Goal: Information Seeking & Learning: Learn about a topic

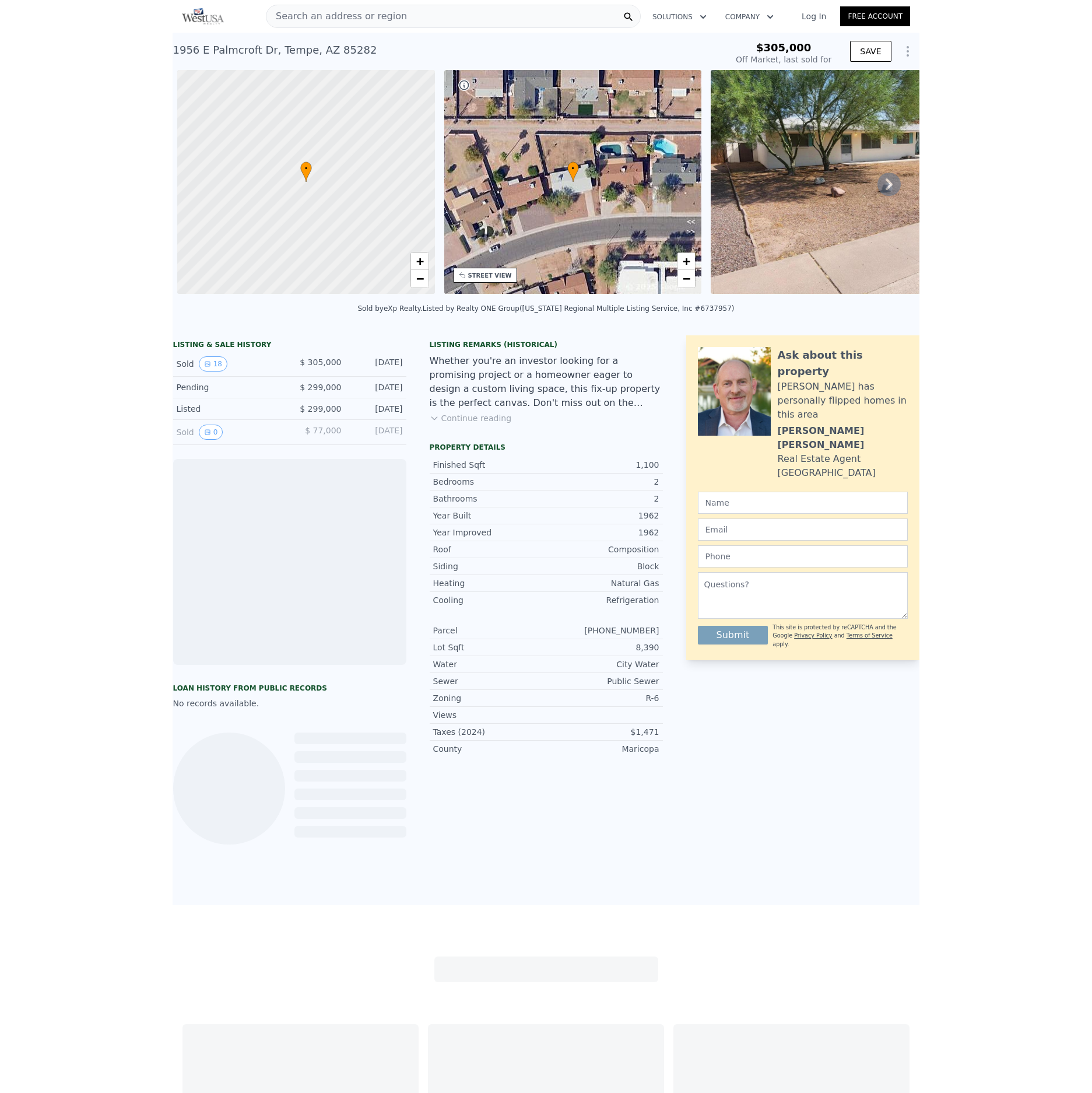
scroll to position [0, 4]
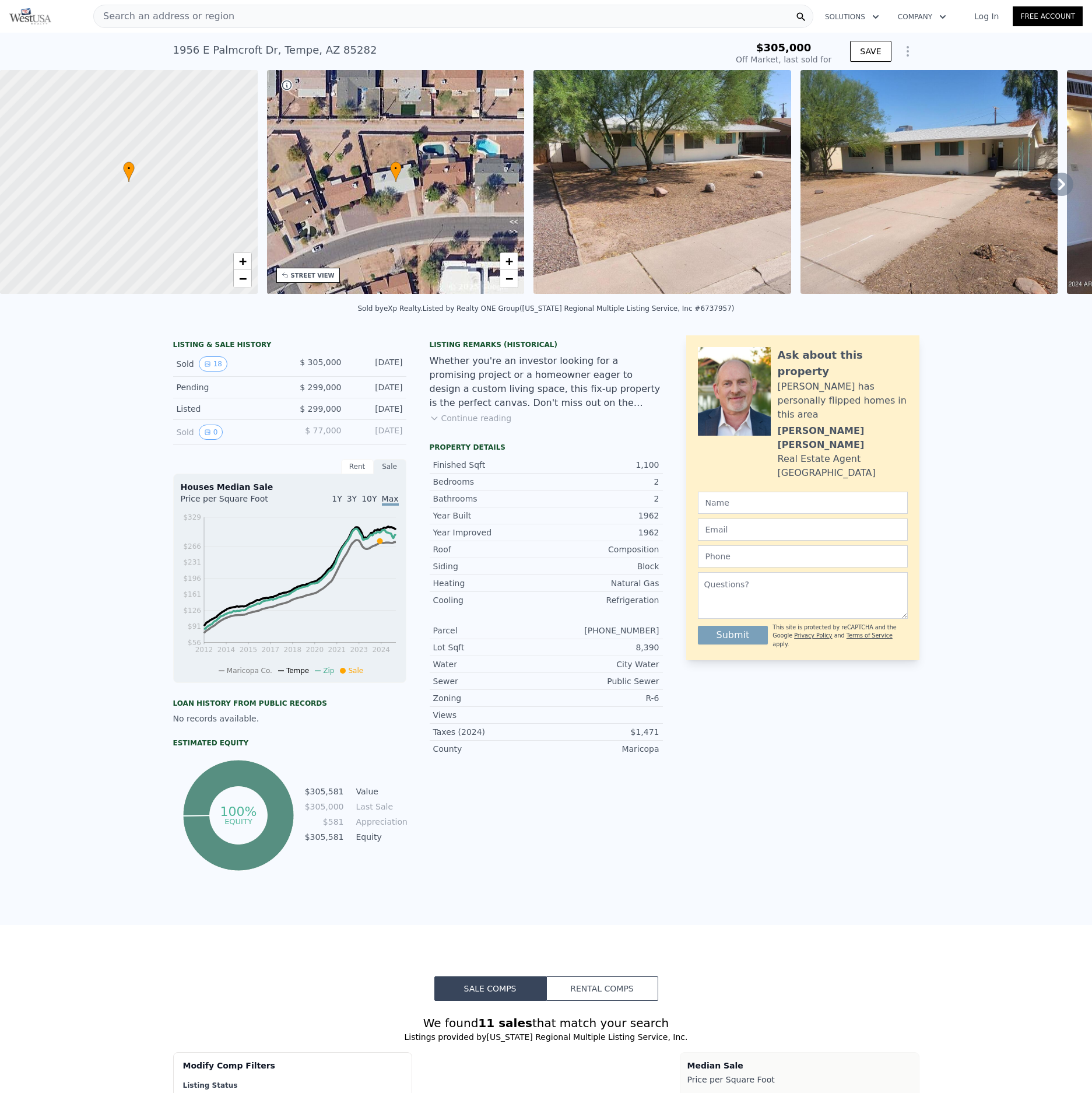
type input "$ 408,000"
type input "$ 63,811"
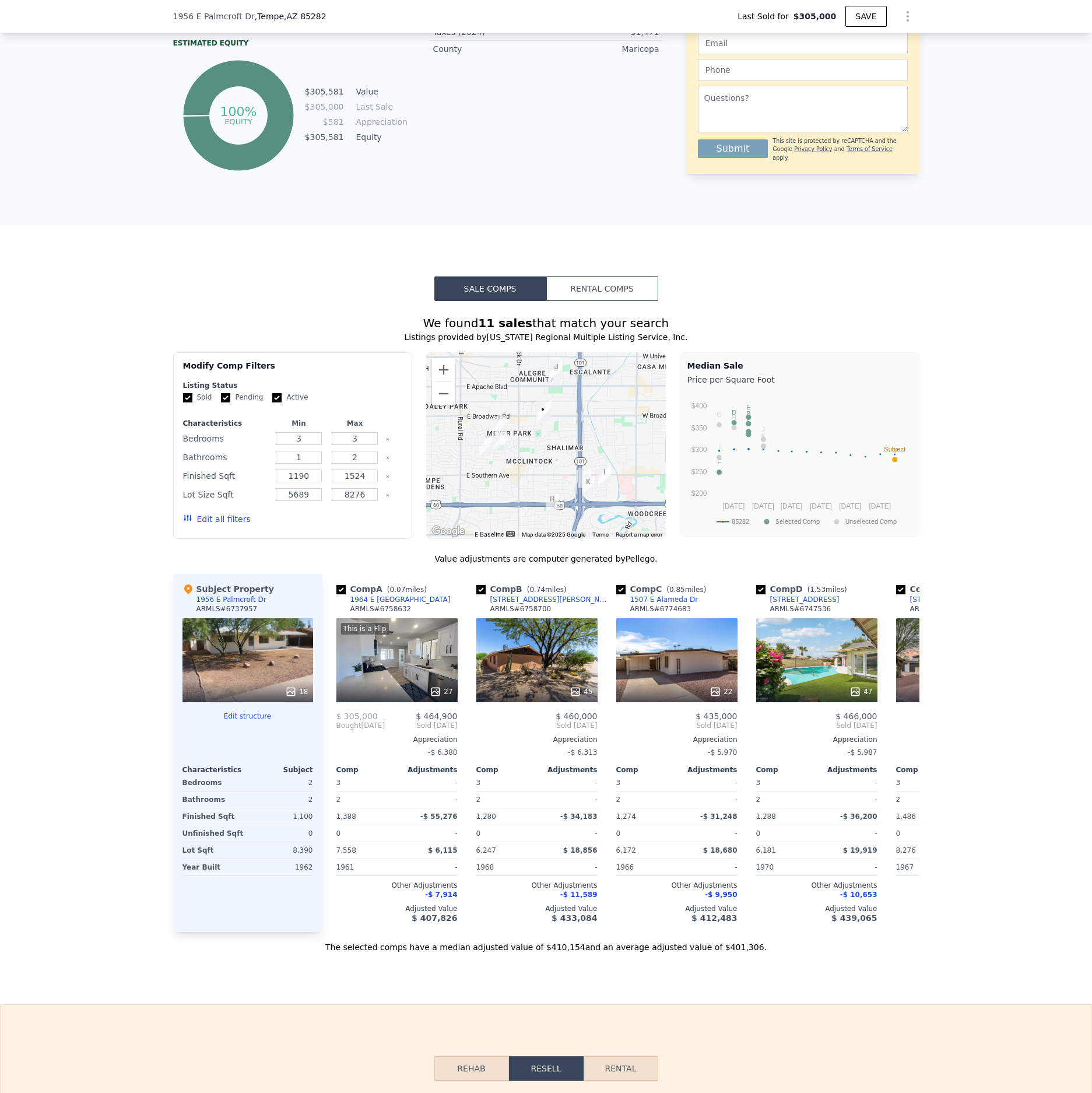
scroll to position [766, 0]
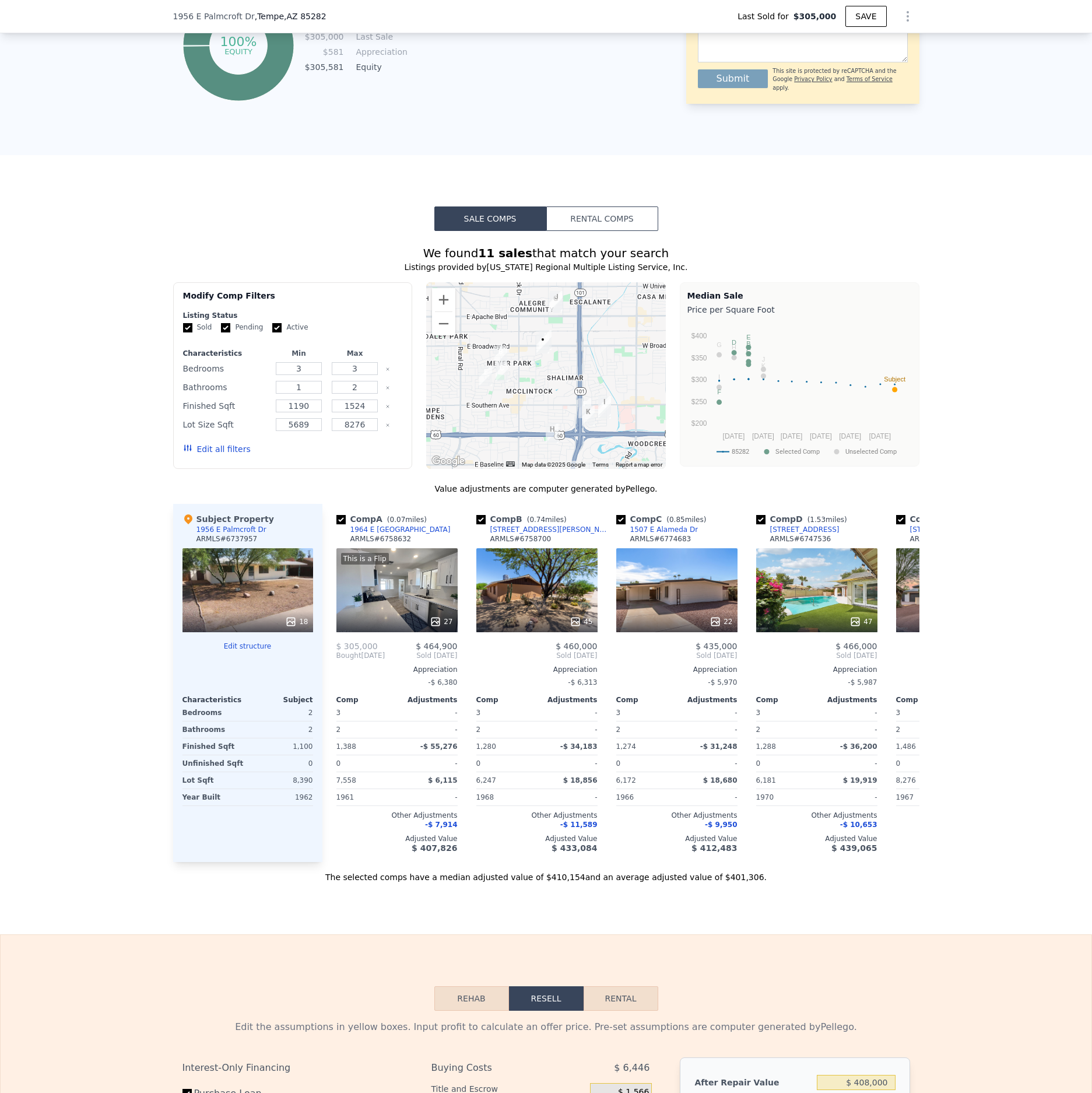
click at [746, 396] on div "We found 11 sales that match your search Listings provided by Arizona Regional …" at bounding box center [546, 557] width 1092 height 652
click at [746, 399] on div "We found 11 sales that match your search Listings provided by Arizona Regional …" at bounding box center [546, 557] width 1092 height 652
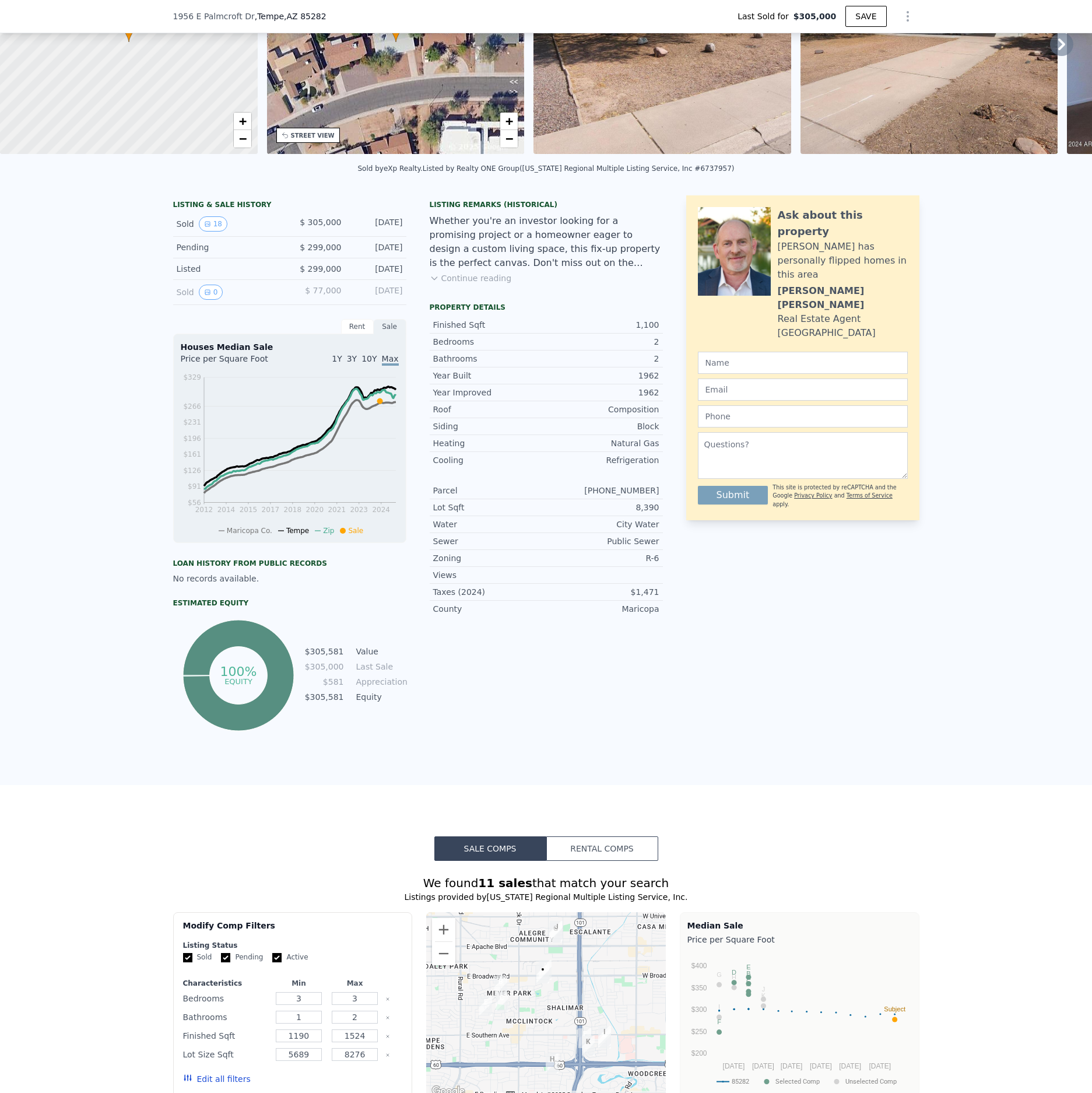
scroll to position [0, 0]
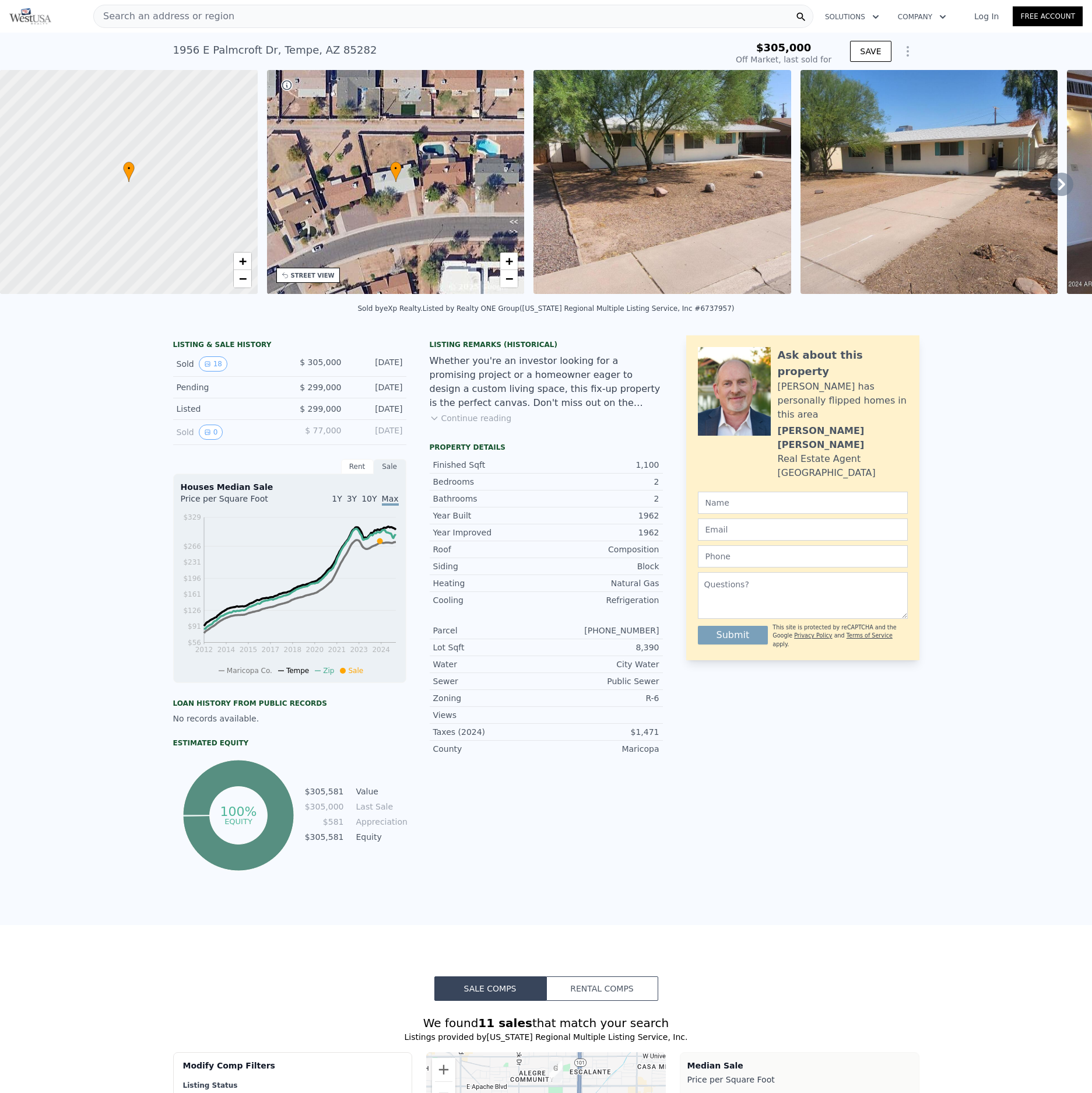
click at [438, 12] on div "Search an address or region" at bounding box center [453, 16] width 720 height 23
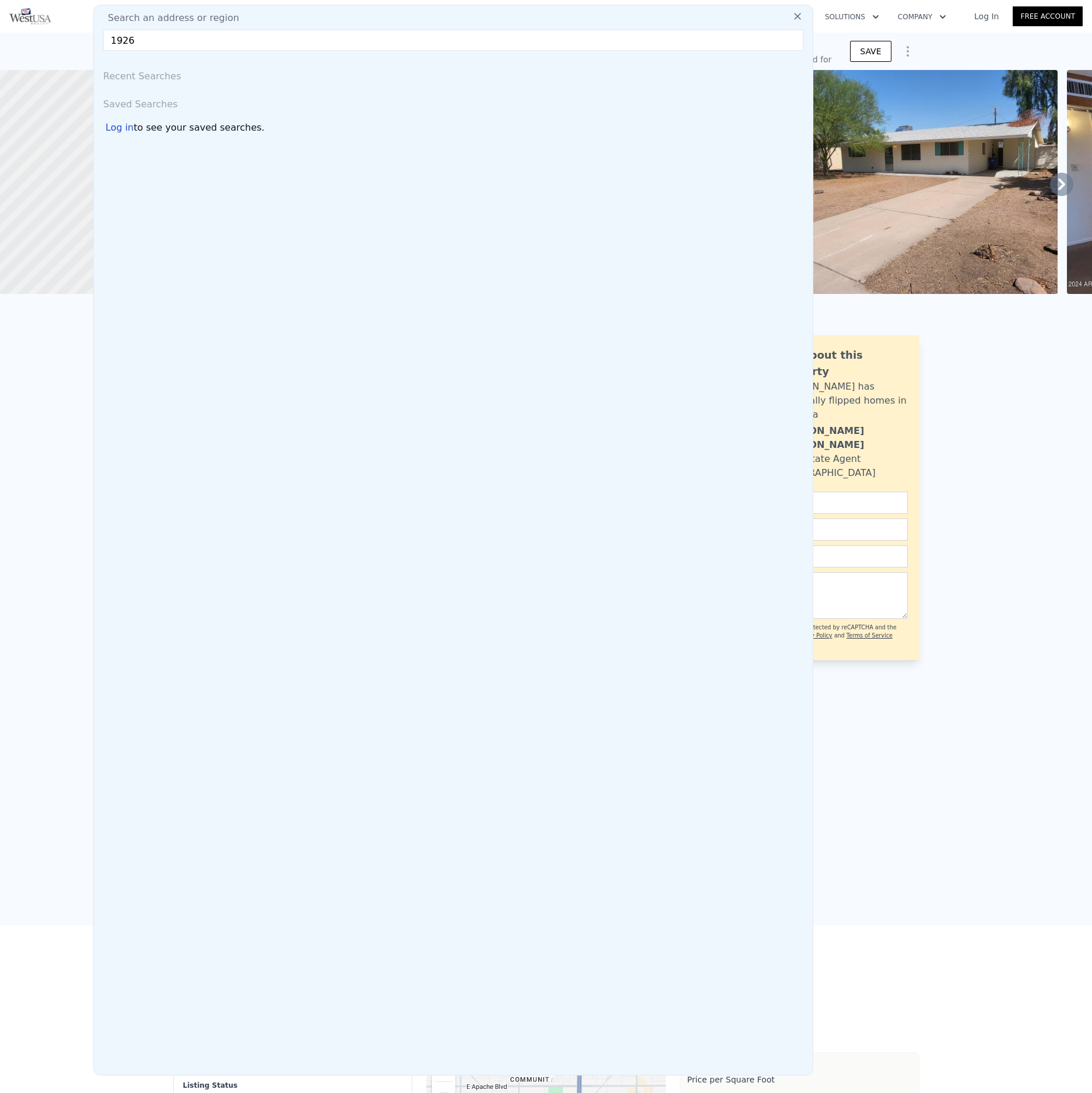
type input "1926"
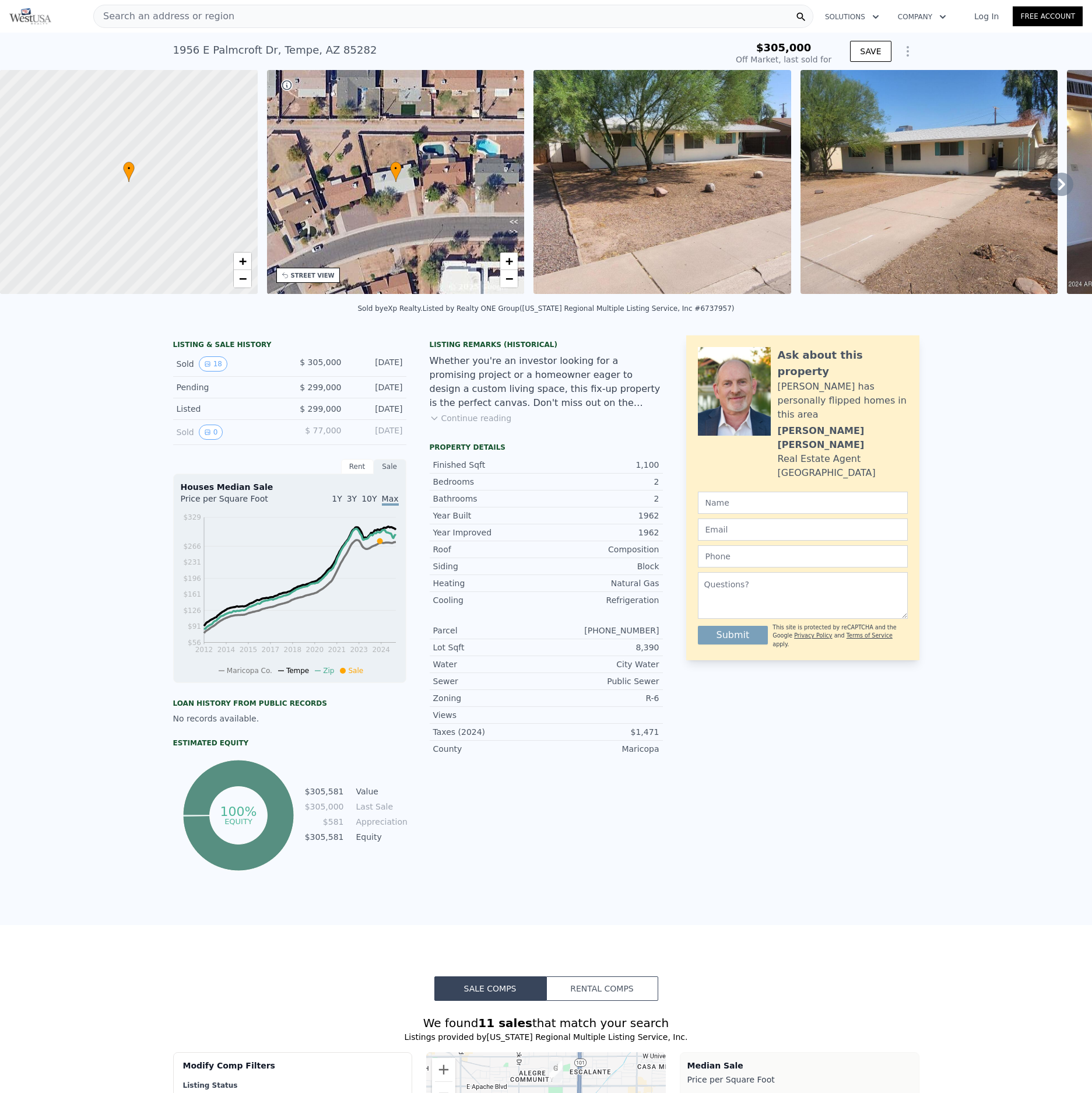
click at [746, 477] on div "LISTING & SALE HISTORY Sold 18 $ 305,000 Aug 15, 2024 Pending $ 299,000 Aug 3, …" at bounding box center [546, 625] width 1092 height 599
click at [504, 53] on div "1956 E Palmcroft Dr , Tempe , AZ 85282 Sold Aug 2024 for $305k" at bounding box center [447, 53] width 549 height 33
click at [746, 776] on div "LISTING & SALE HISTORY Sold 18 $ 305,000 Aug 15, 2024 Pending $ 299,000 Aug 3, …" at bounding box center [546, 625] width 1092 height 599
click at [746, 640] on div "LISTING & SALE HISTORY Sold 18 $ 305,000 Aug 15, 2024 Pending $ 299,000 Aug 3, …" at bounding box center [546, 625] width 1092 height 599
click at [96, 481] on div "LISTING & SALE HISTORY Sold 18 $ 305,000 Aug 15, 2024 Pending $ 299,000 Aug 3, …" at bounding box center [546, 625] width 1092 height 599
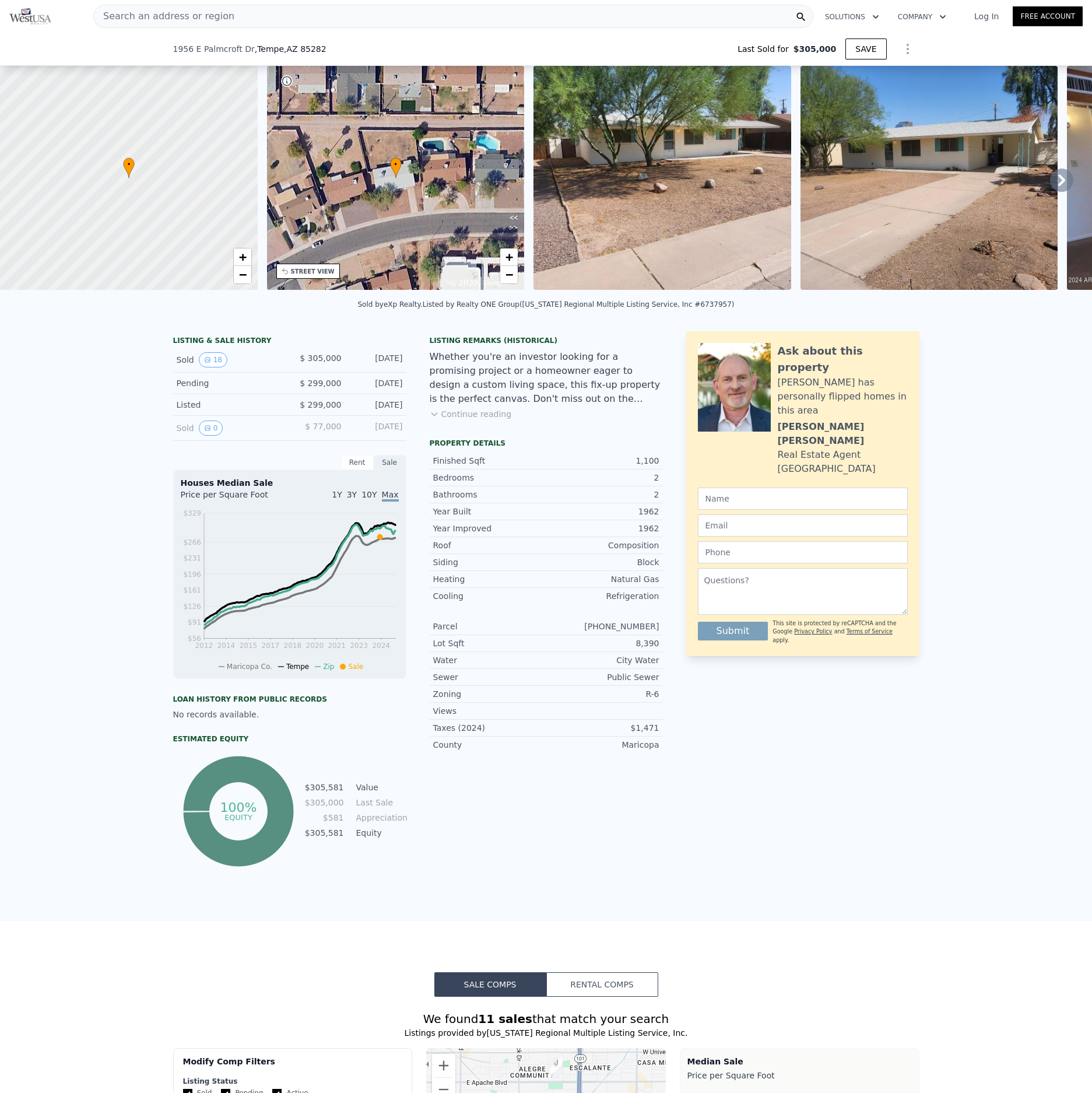
scroll to position [486, 0]
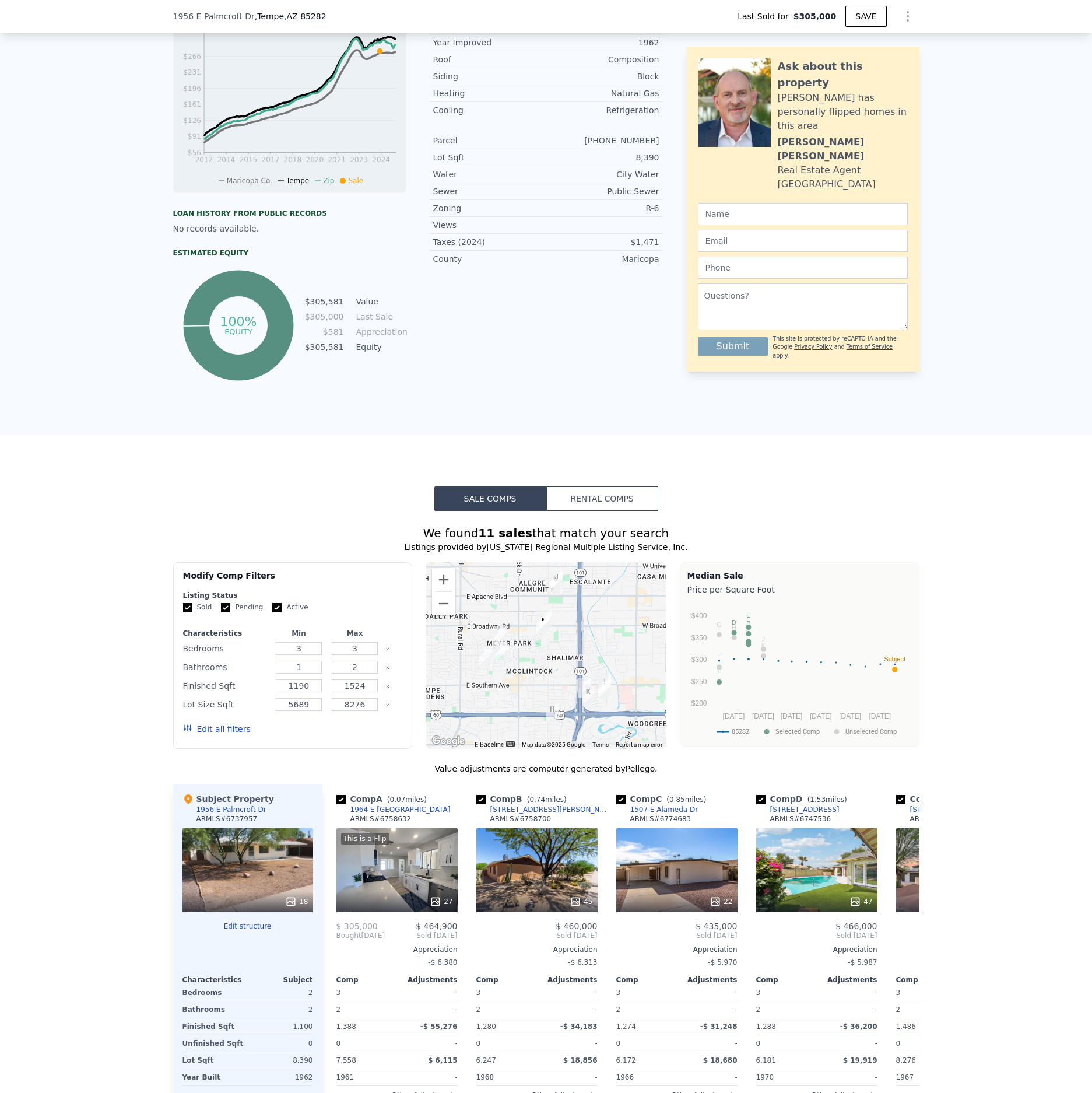
click at [225, 729] on button "Edit all filters" at bounding box center [217, 729] width 68 height 12
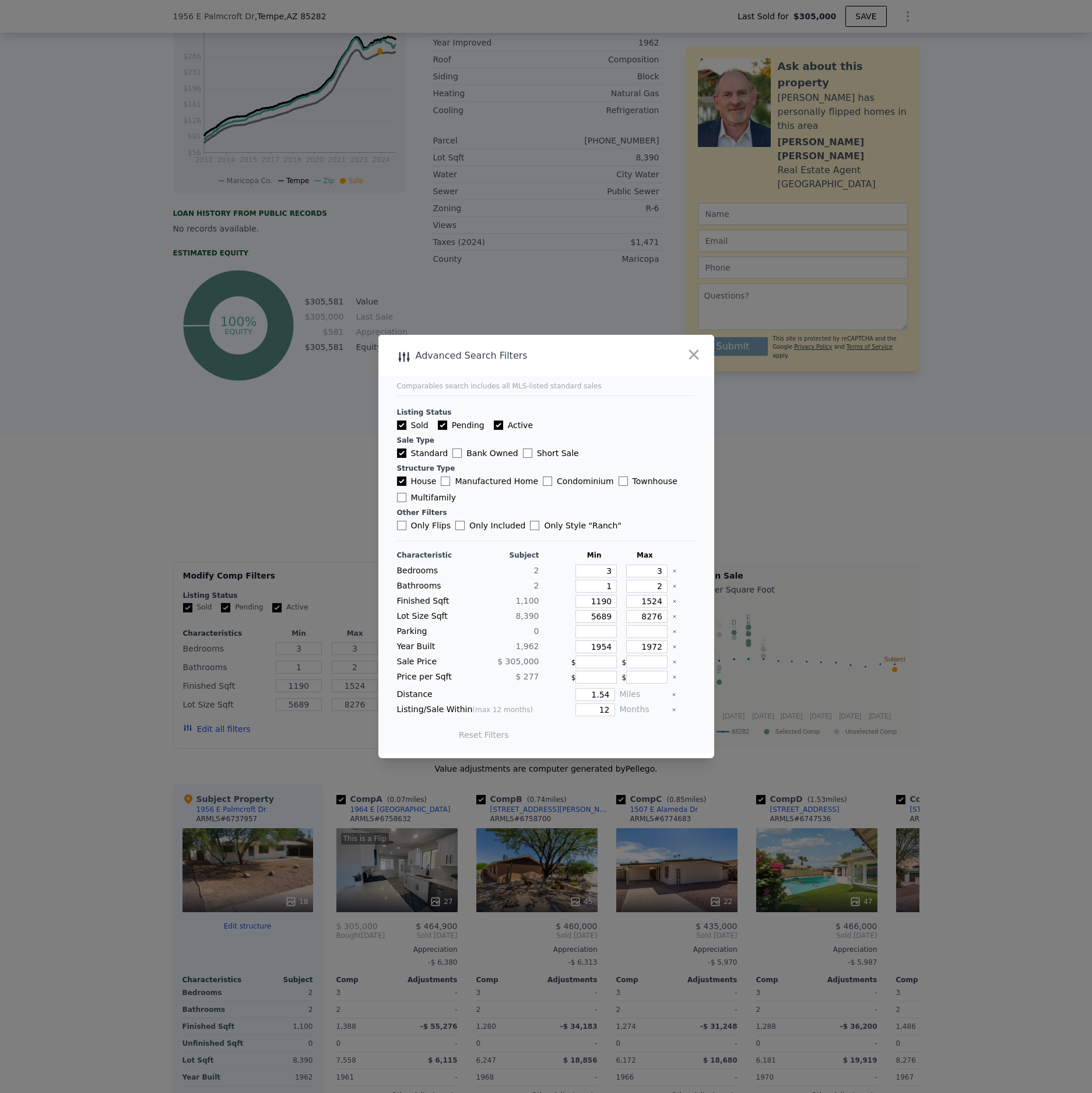
click at [537, 586] on span "2" at bounding box center [536, 585] width 5 height 10
click at [537, 585] on span "2" at bounding box center [536, 585] width 5 height 10
click at [660, 587] on input "2" at bounding box center [647, 585] width 42 height 13
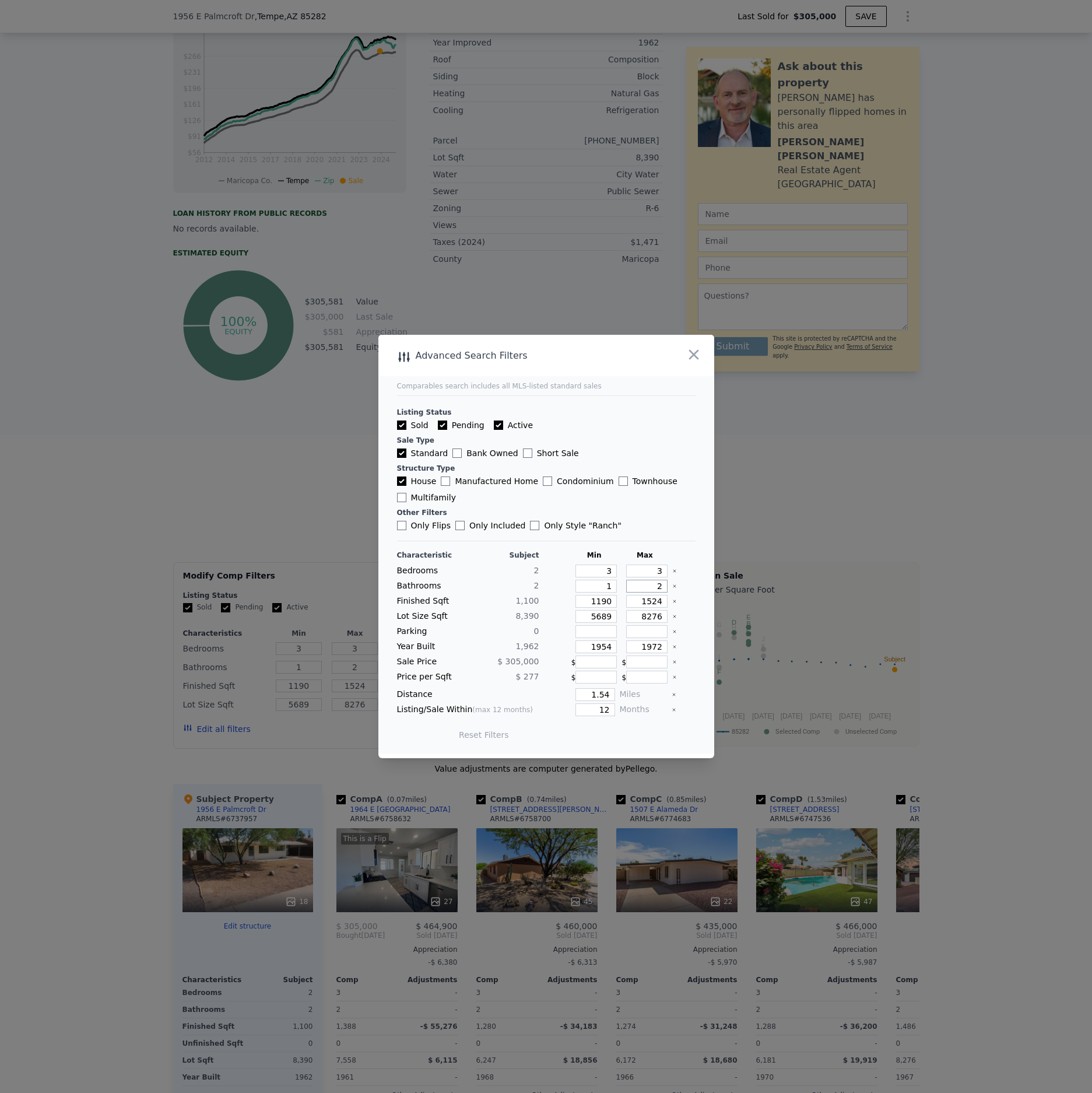
click at [660, 587] on input "2" at bounding box center [647, 585] width 42 height 13
type input "1"
click at [613, 603] on input "1190" at bounding box center [596, 601] width 42 height 13
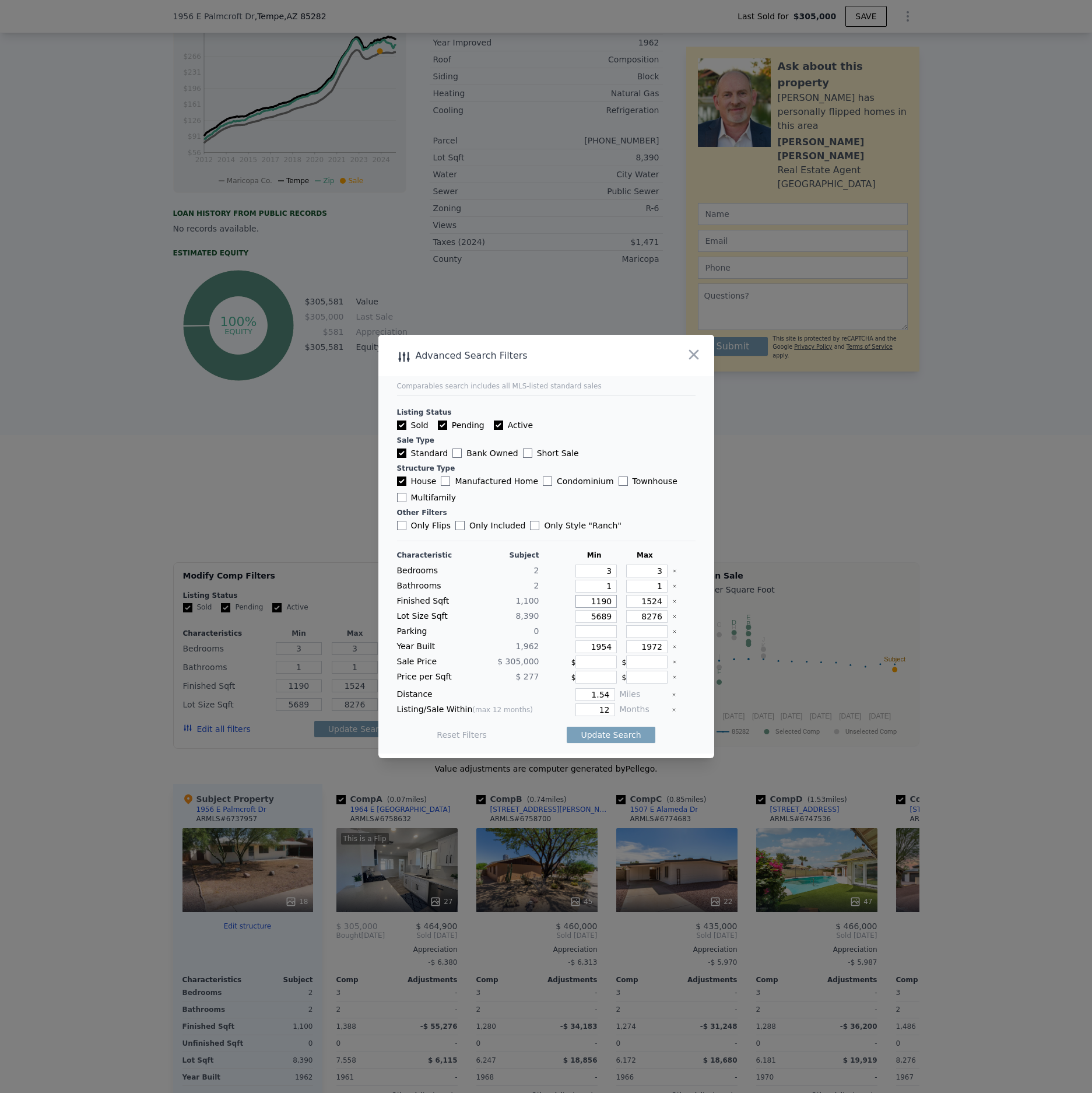
click at [613, 603] on input "1190" at bounding box center [596, 601] width 42 height 13
click at [605, 603] on input "1190" at bounding box center [596, 601] width 42 height 13
type input "11"
type input "119"
type input "11"
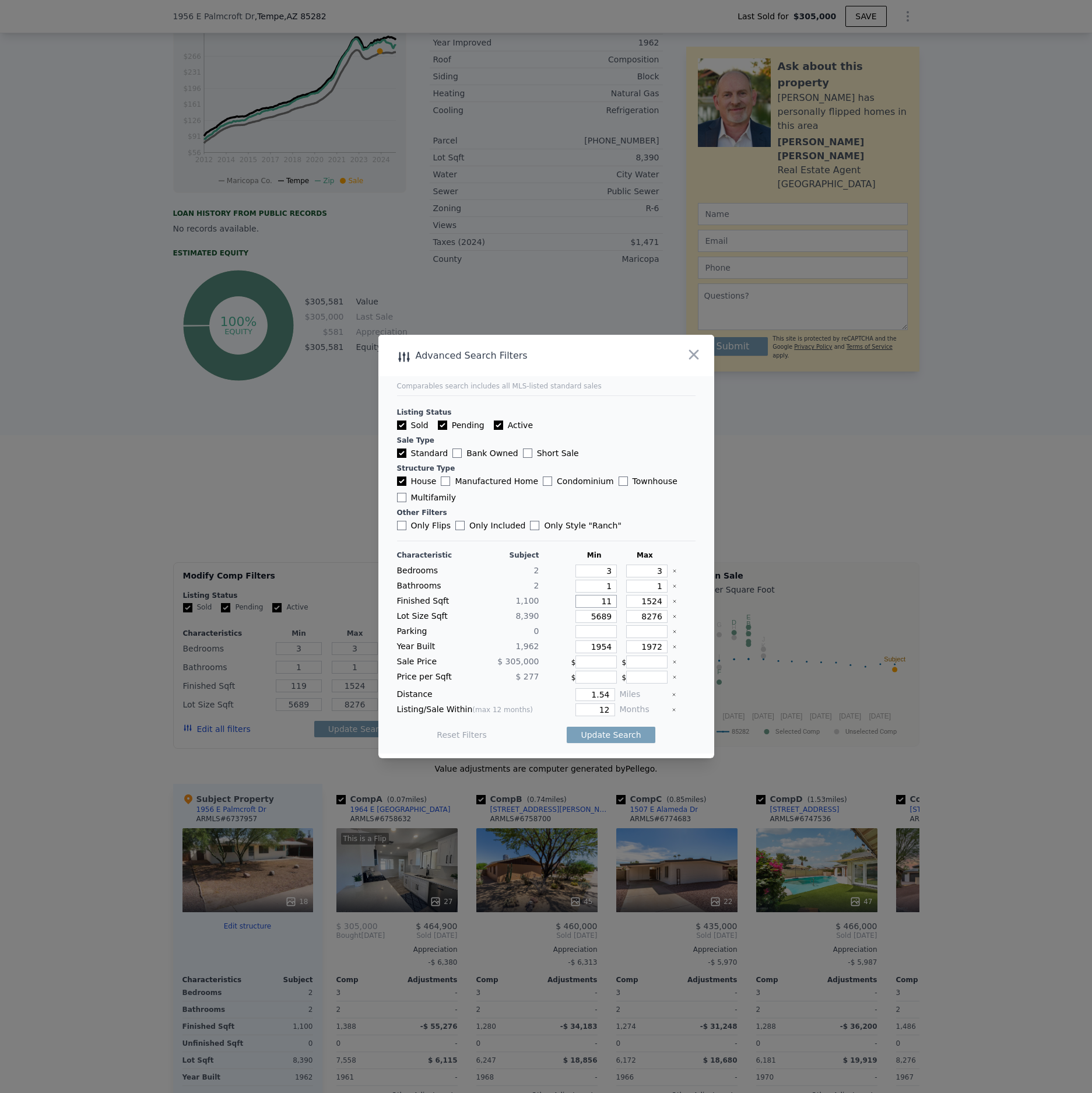
type input "11"
type input "110"
type input "1100"
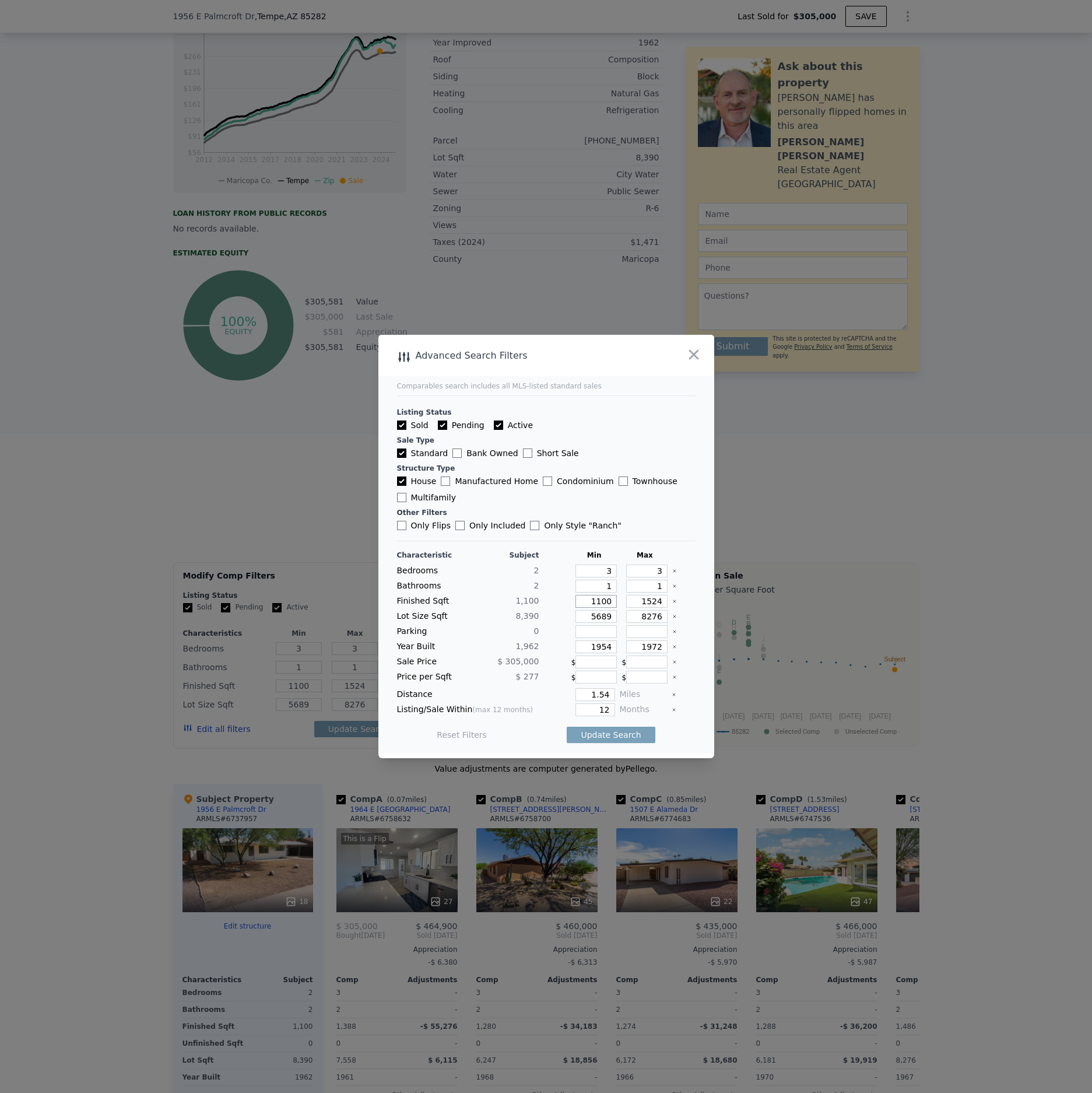
type input "1100"
click at [567, 726] on button "Update Search" at bounding box center [611, 735] width 88 height 16
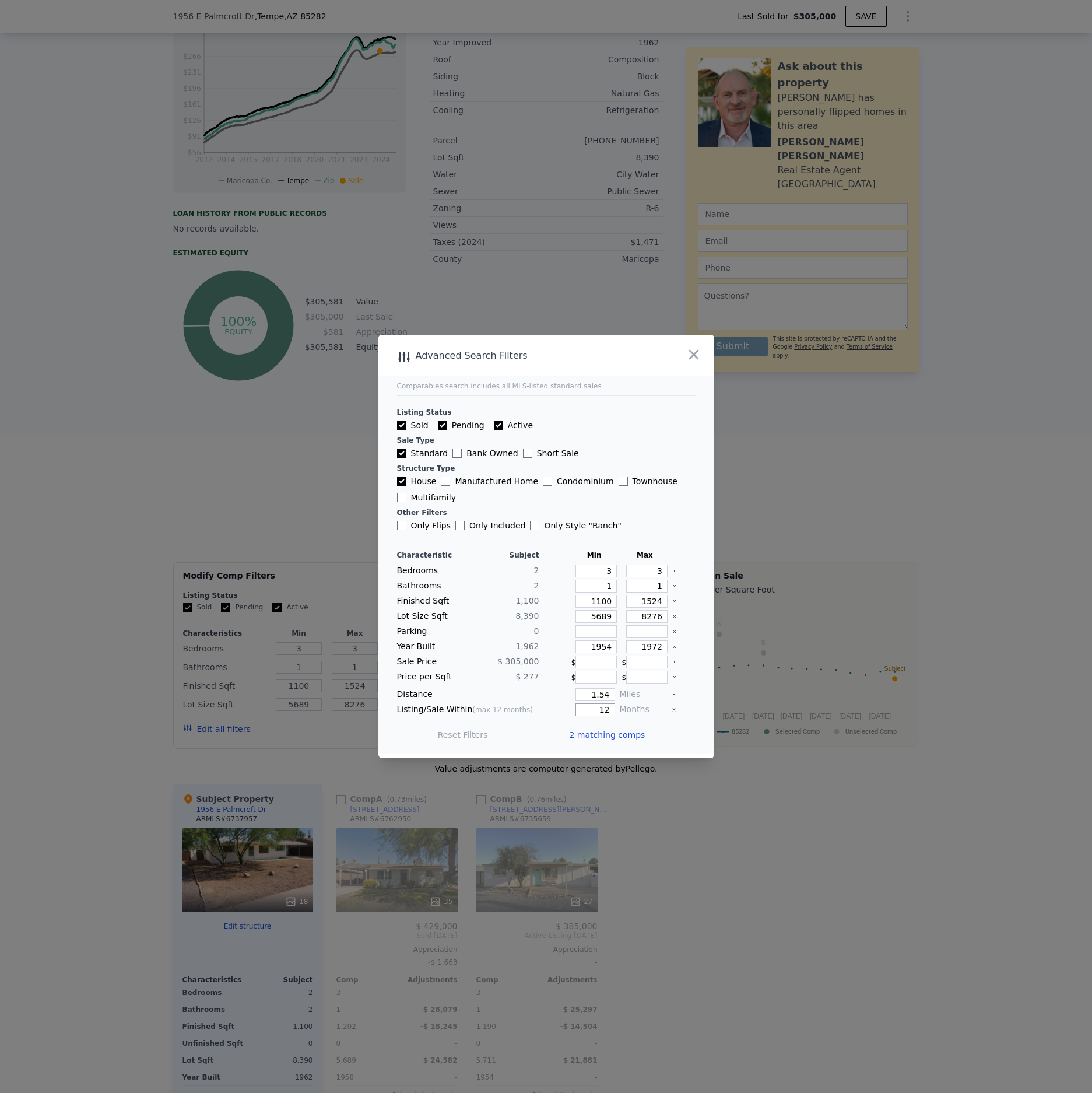
click at [610, 709] on input "12" at bounding box center [595, 709] width 39 height 13
click at [617, 732] on button "Update Search" at bounding box center [611, 735] width 88 height 16
click at [604, 734] on span "2 matching comps" at bounding box center [608, 735] width 76 height 12
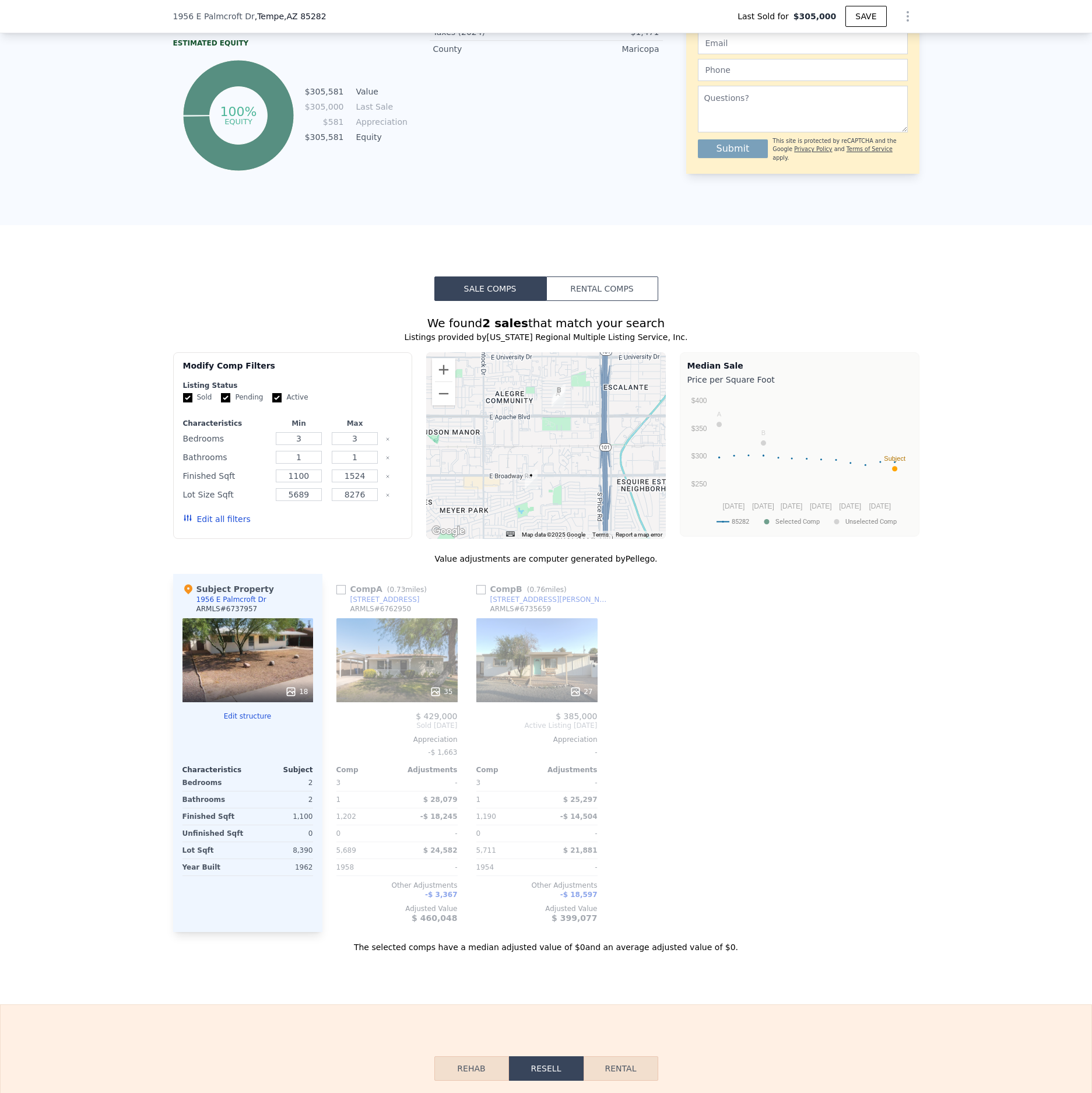
scroll to position [836, 0]
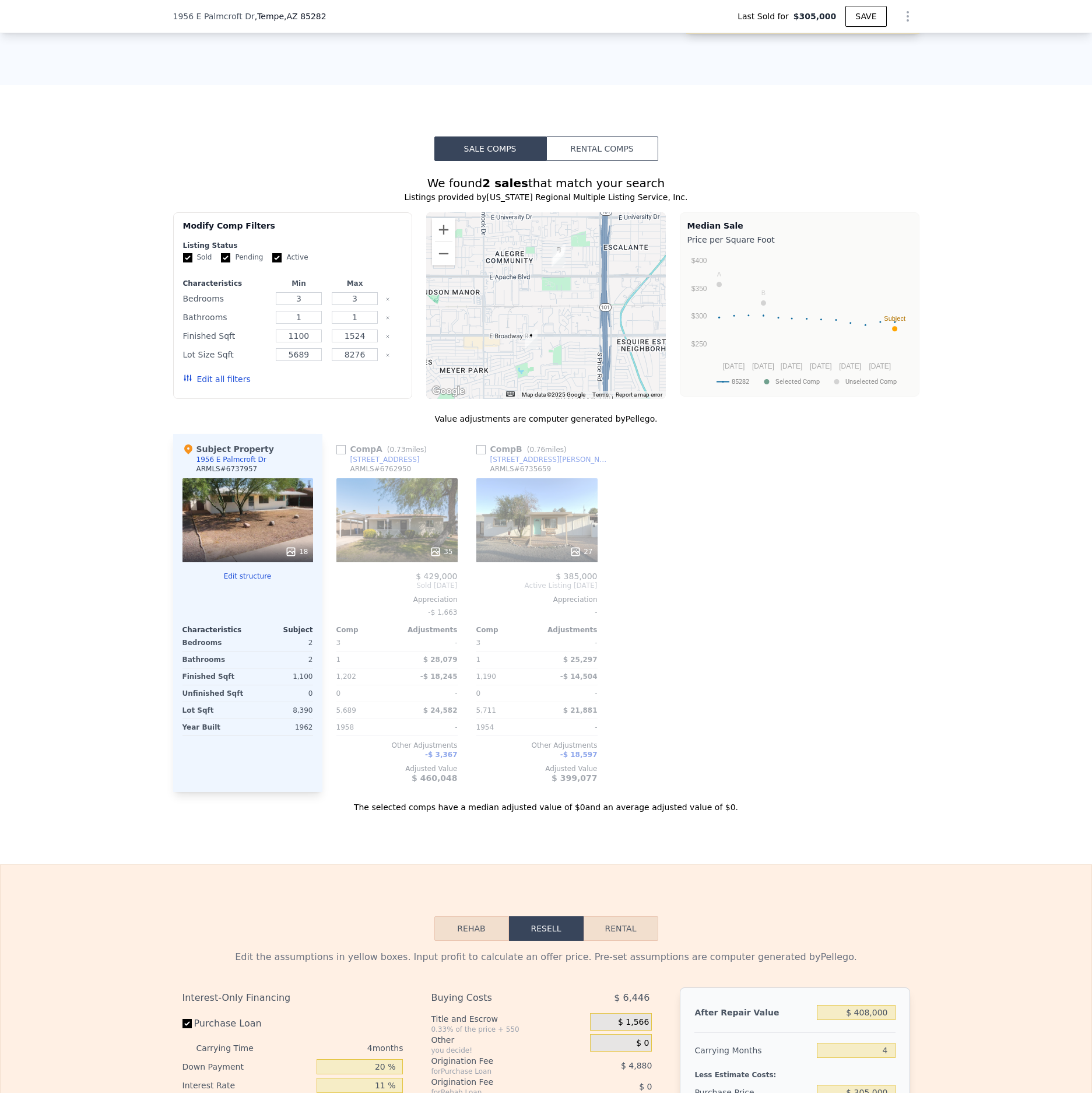
click at [397, 505] on div "35" at bounding box center [396, 519] width 121 height 84
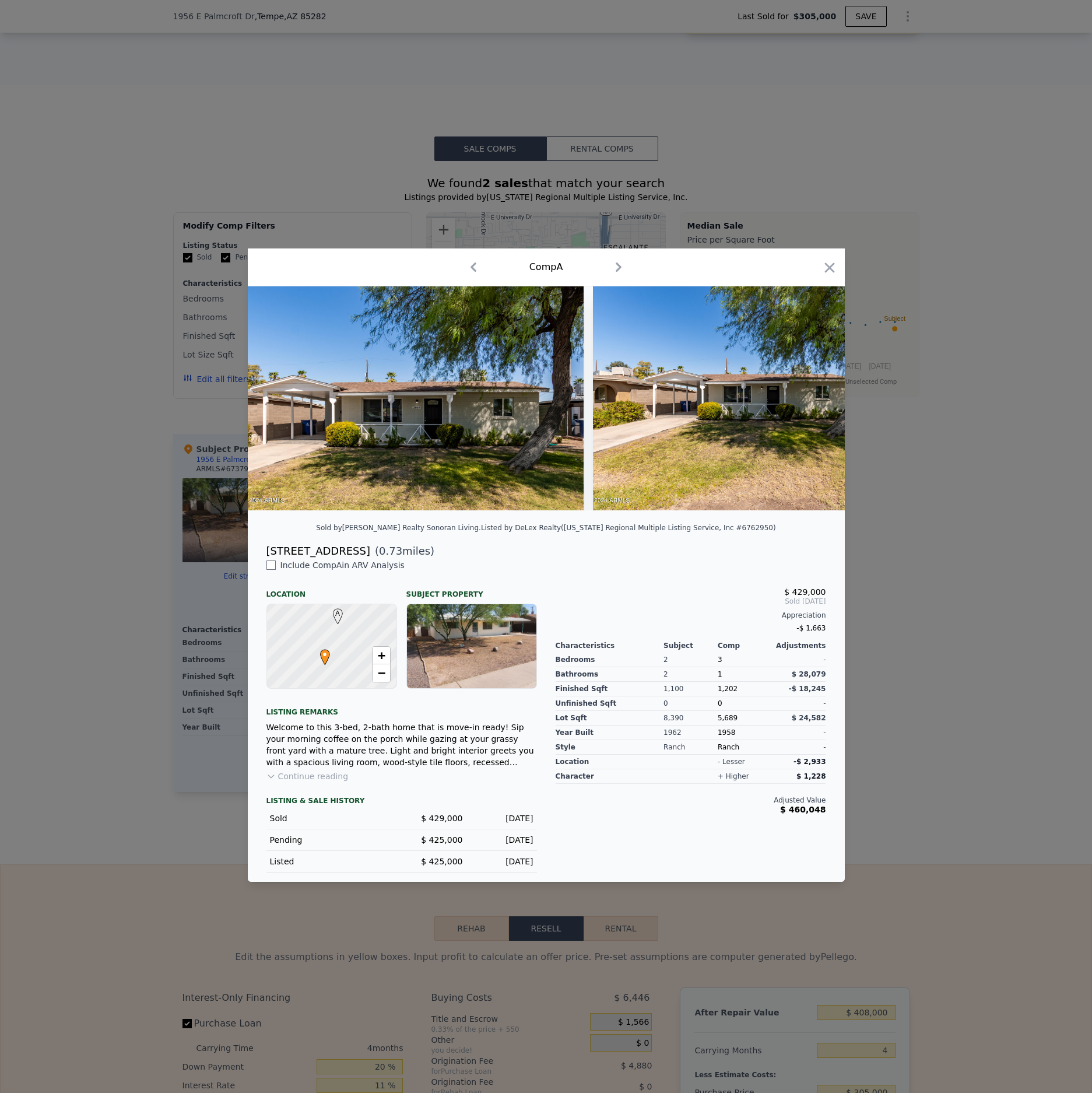
click at [319, 550] on div "[STREET_ADDRESS]" at bounding box center [318, 551] width 104 height 16
click at [746, 270] on icon "button" at bounding box center [829, 268] width 16 height 16
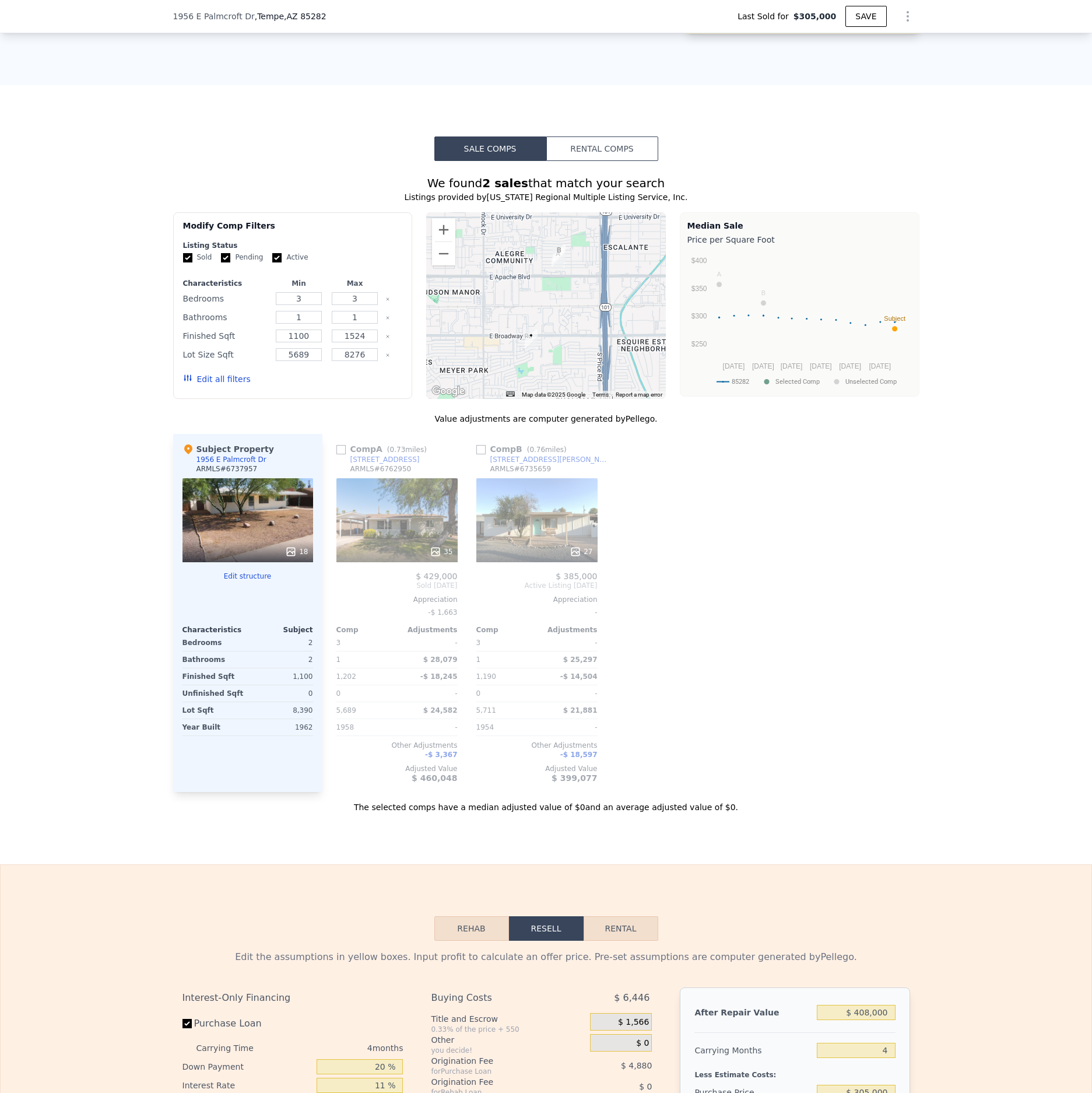
click at [746, 489] on div "We found 2 sales that match your search Listings provided by Arizona Regional M…" at bounding box center [546, 487] width 1092 height 652
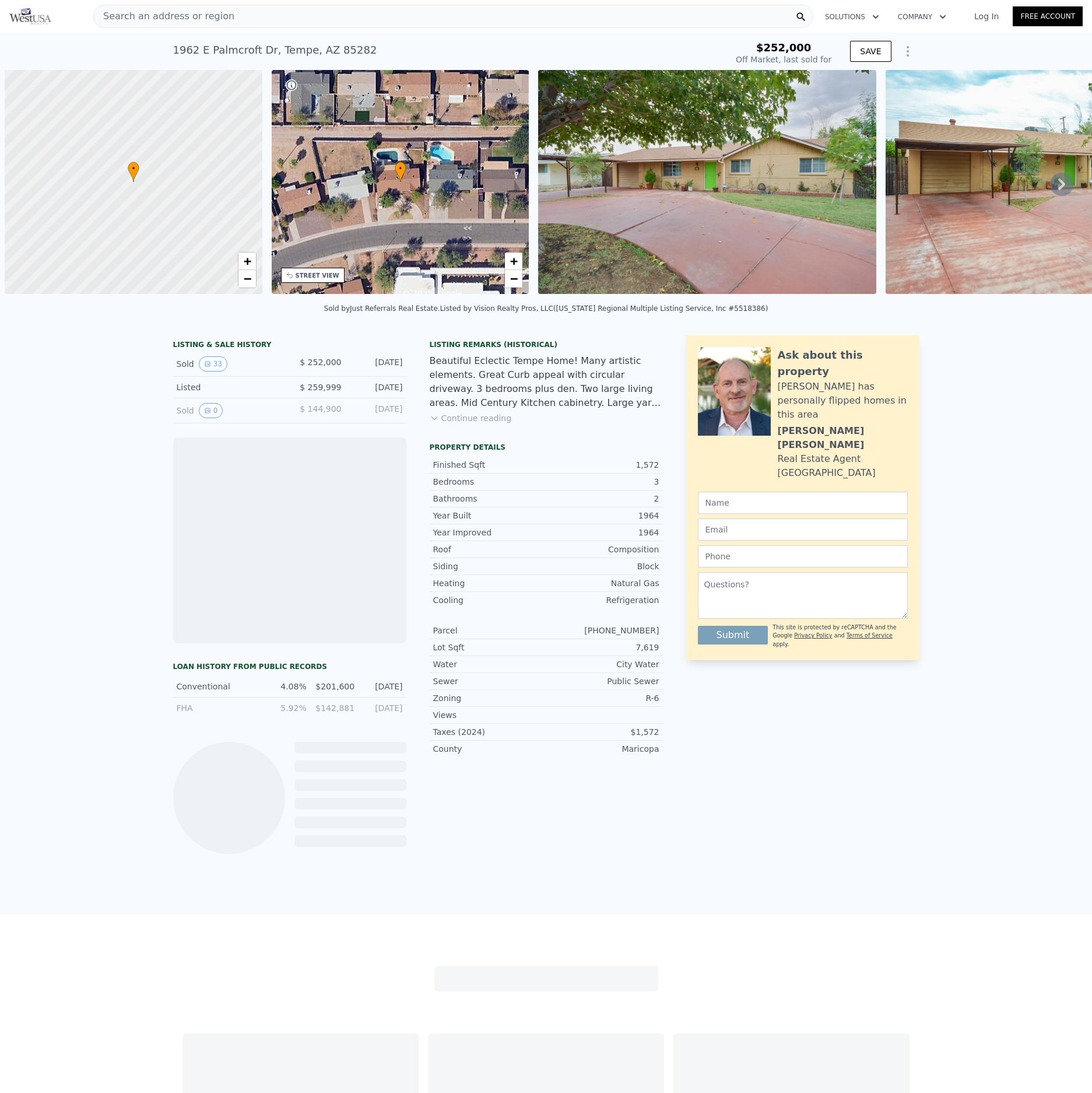
scroll to position [0, 4]
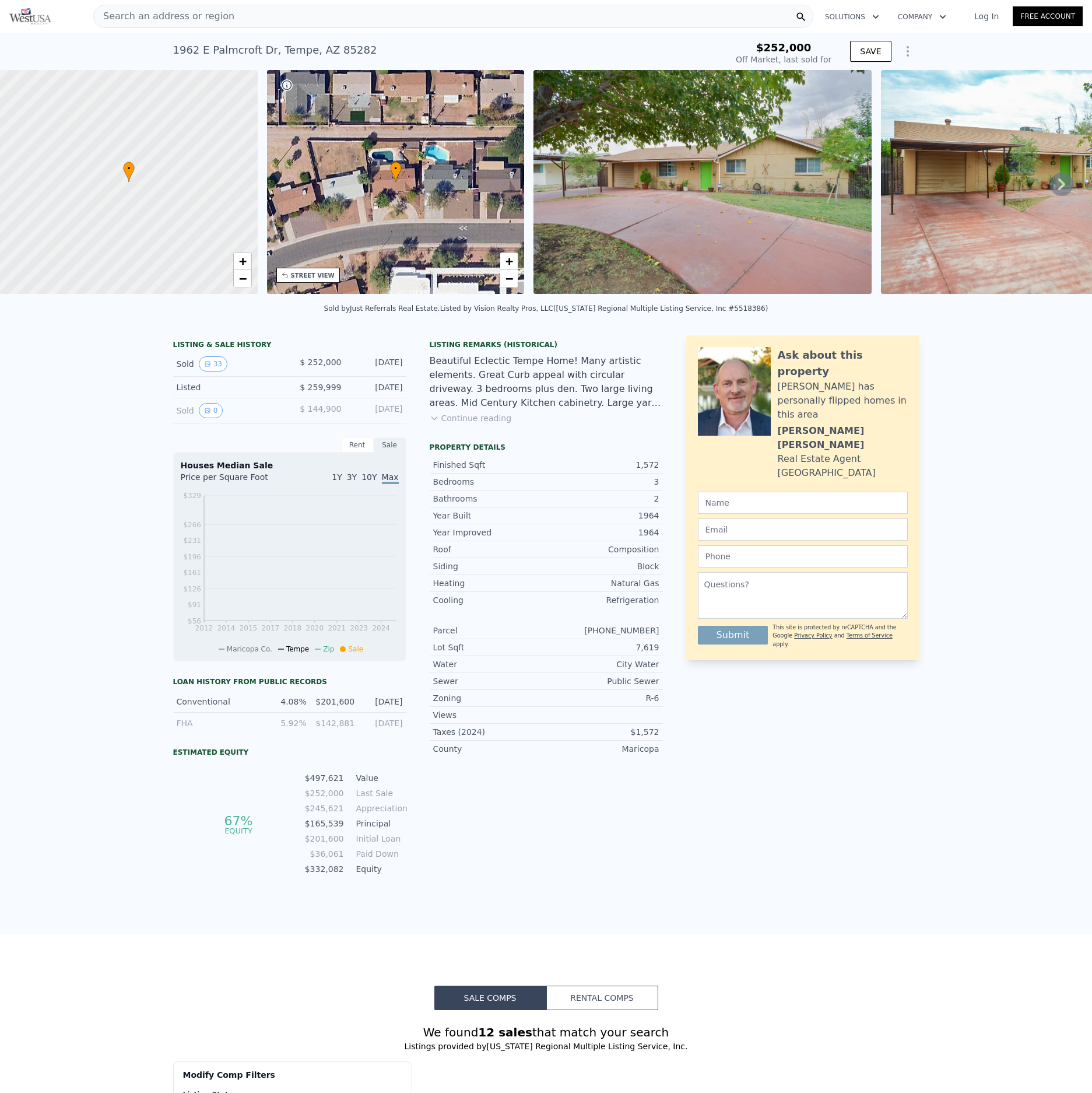
type input "-$ 268,502"
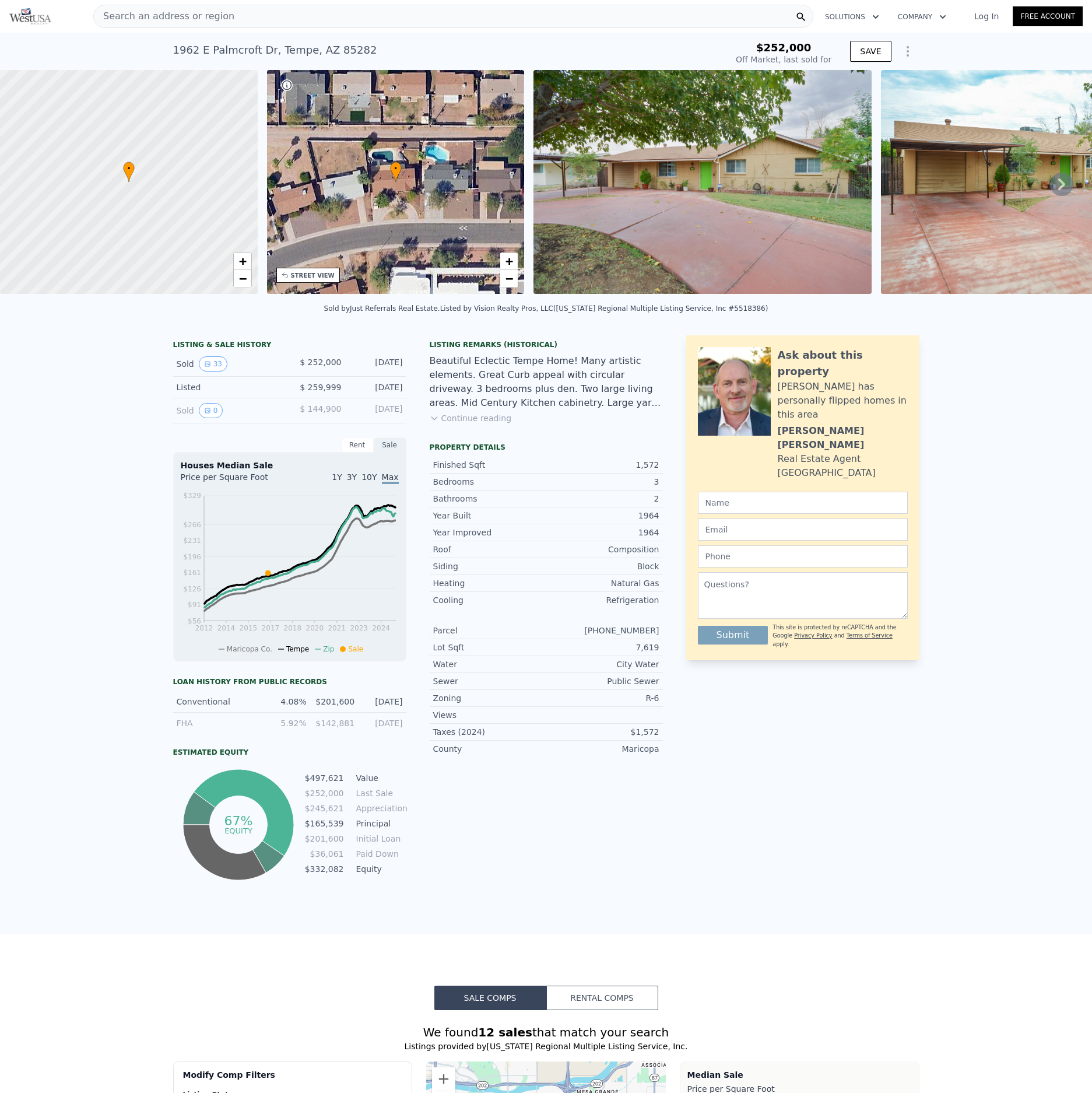
click at [482, 422] on button "Continue reading" at bounding box center [470, 419] width 82 height 12
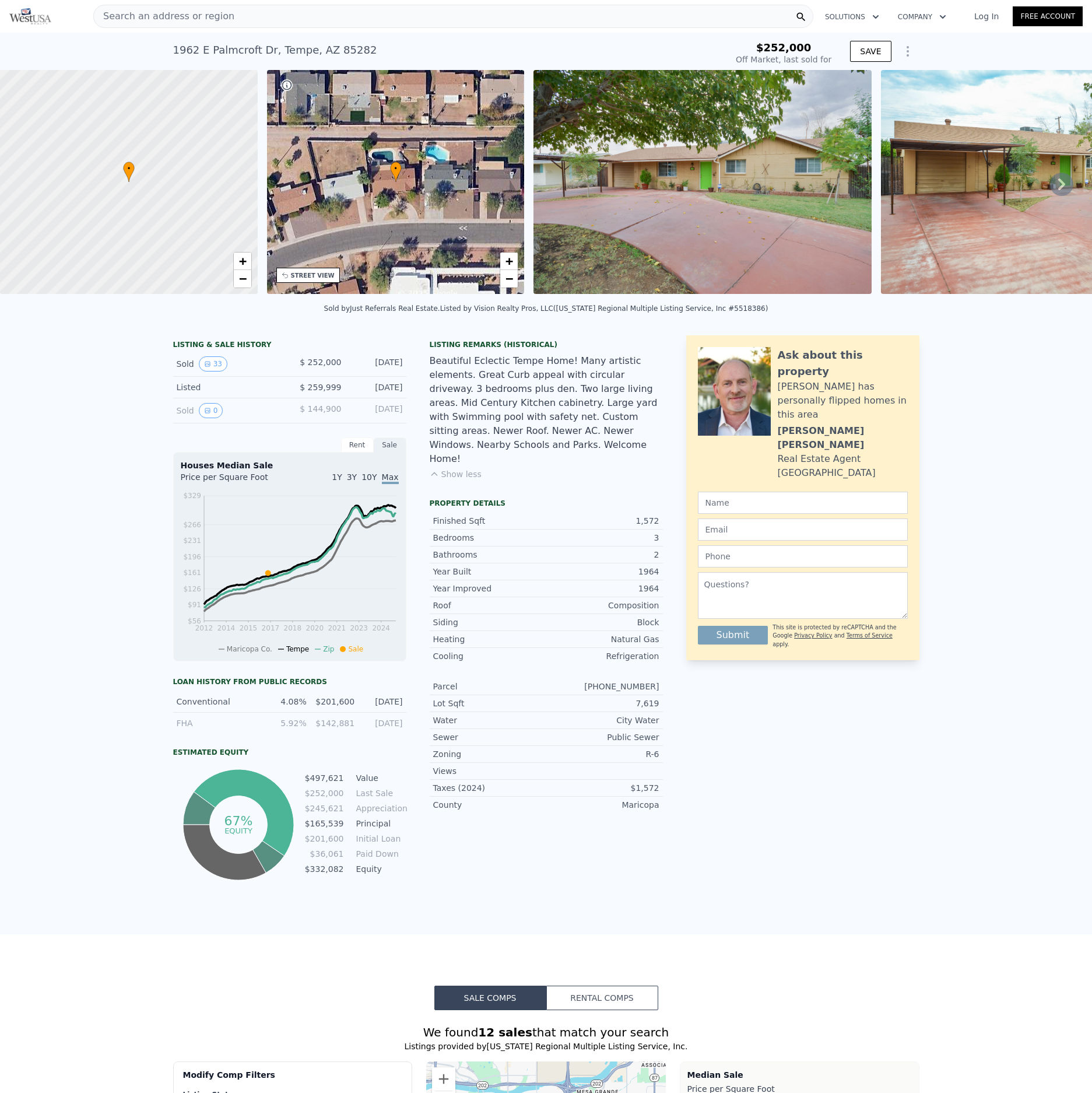
click at [1062, 179] on icon at bounding box center [1061, 184] width 23 height 23
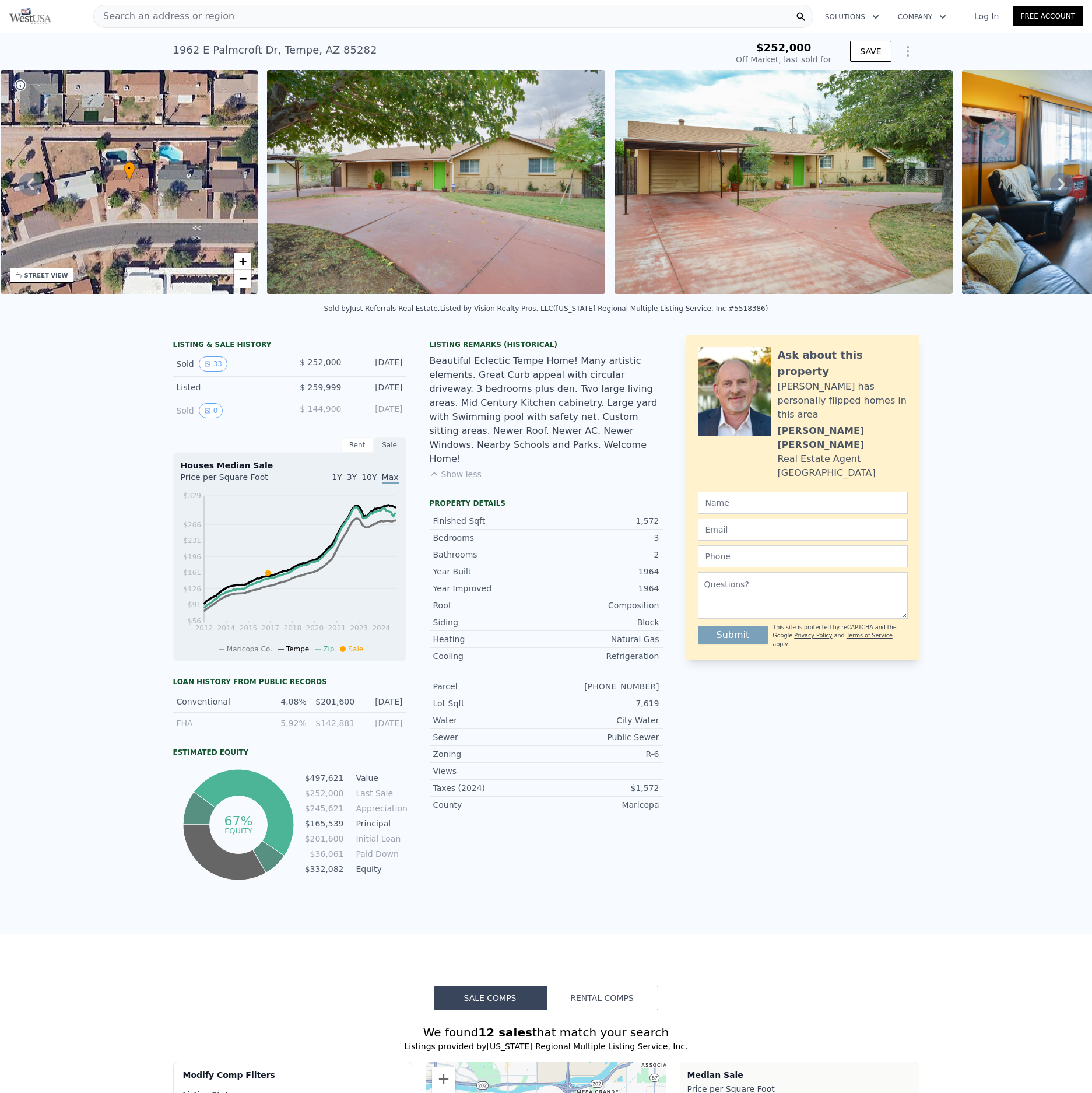
click at [1062, 179] on icon at bounding box center [1061, 184] width 23 height 23
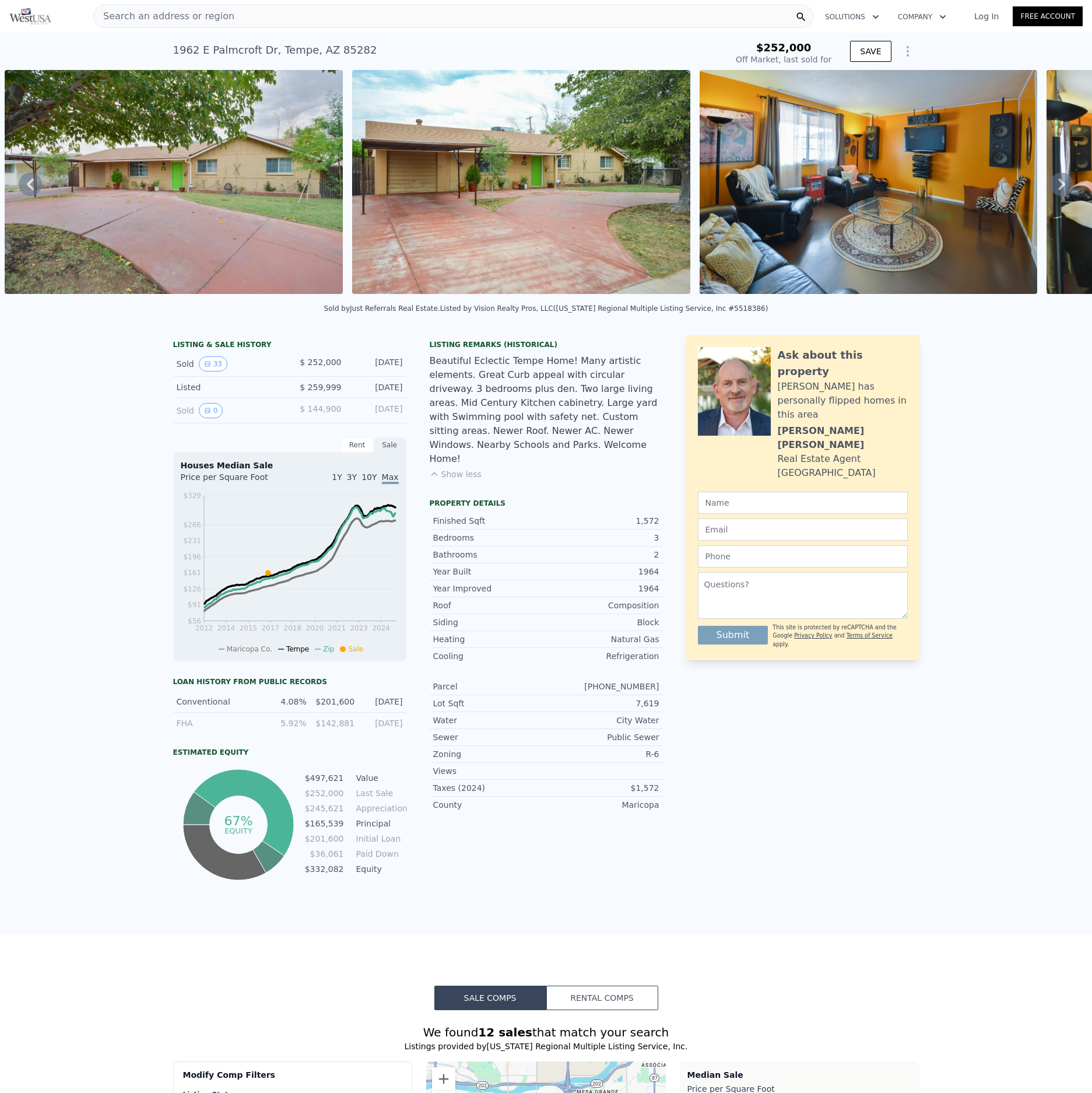
click at [1062, 179] on icon at bounding box center [1061, 184] width 23 height 23
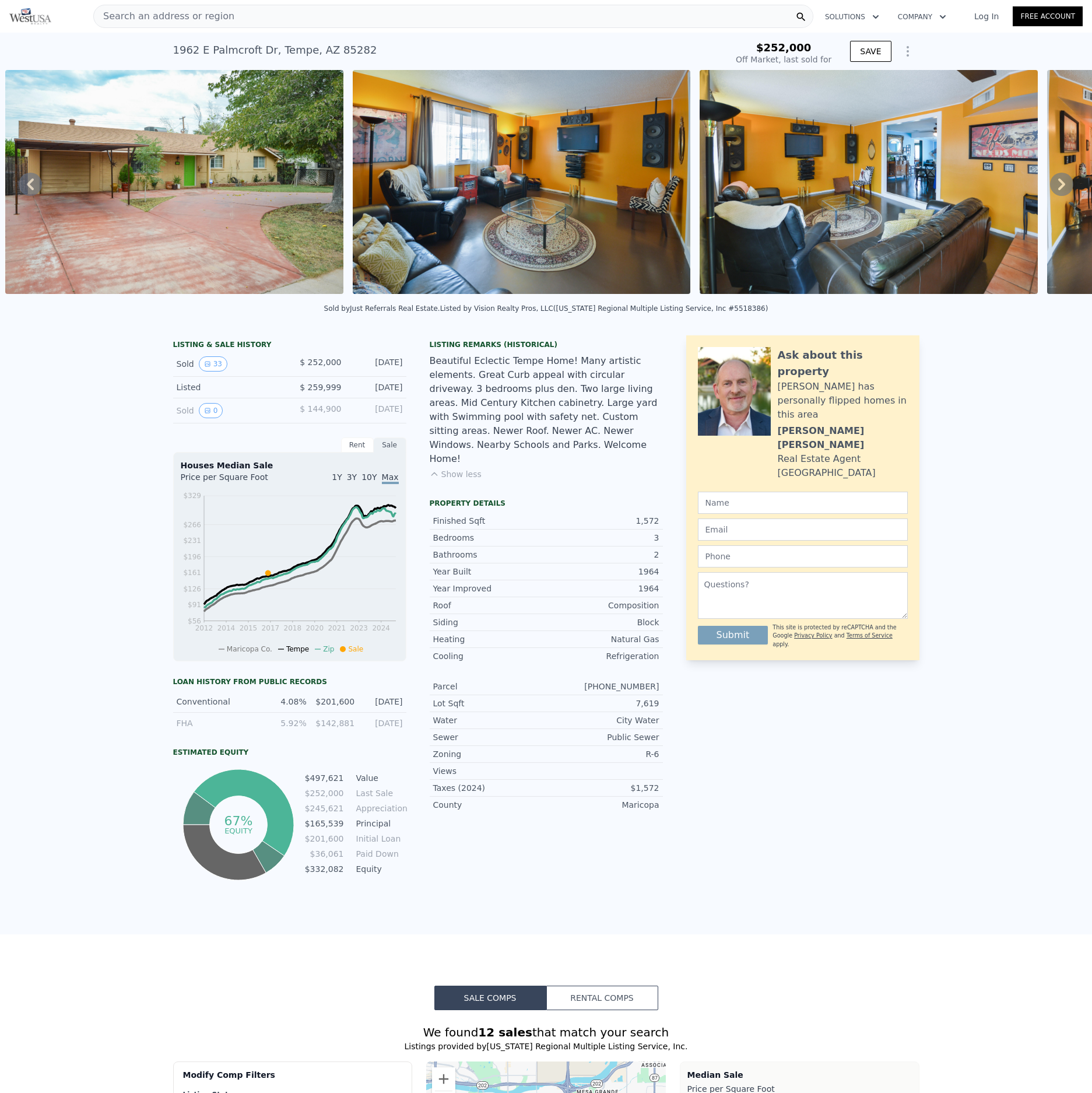
click at [954, 199] on img at bounding box center [869, 182] width 338 height 224
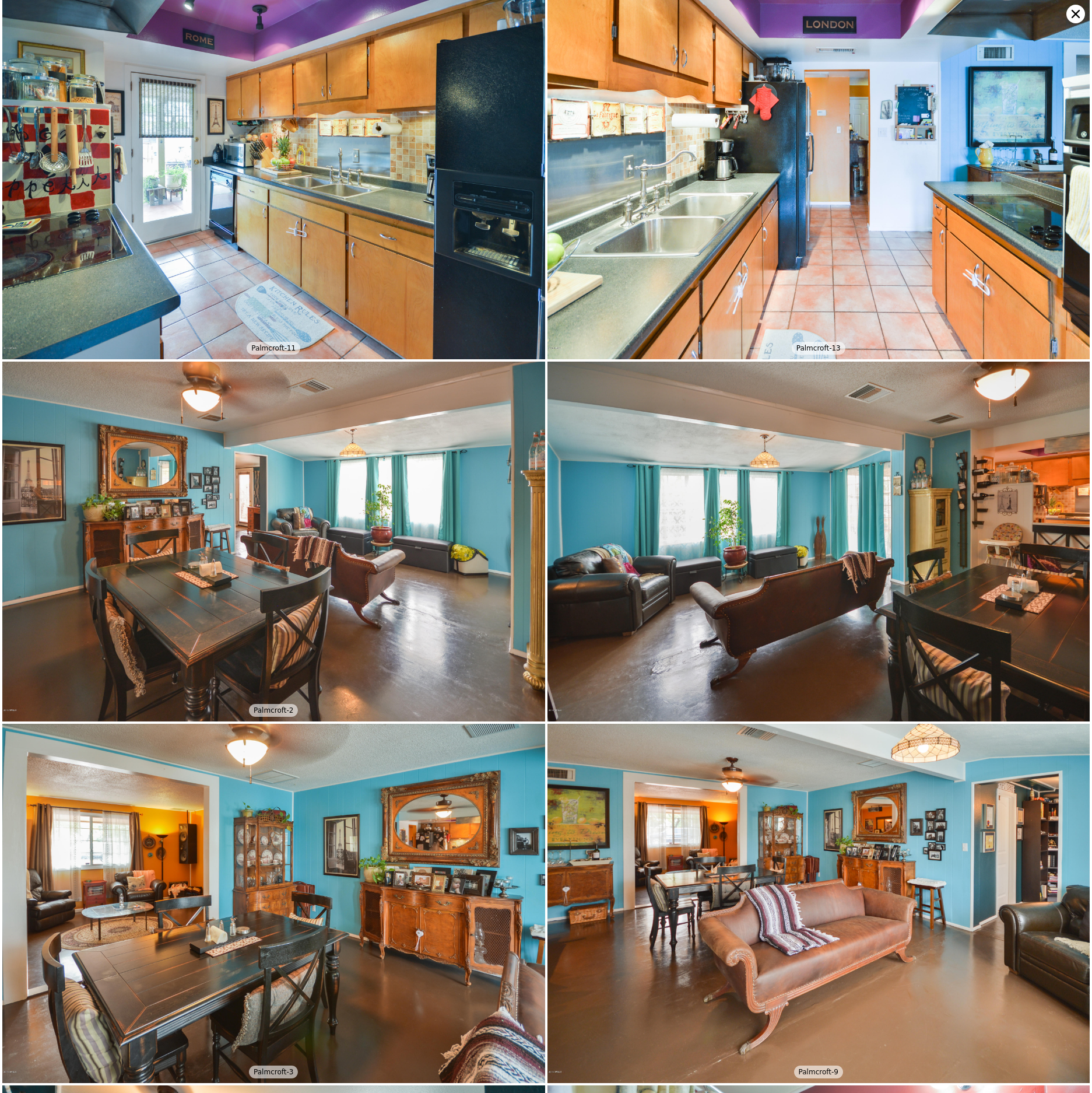
scroll to position [0, 0]
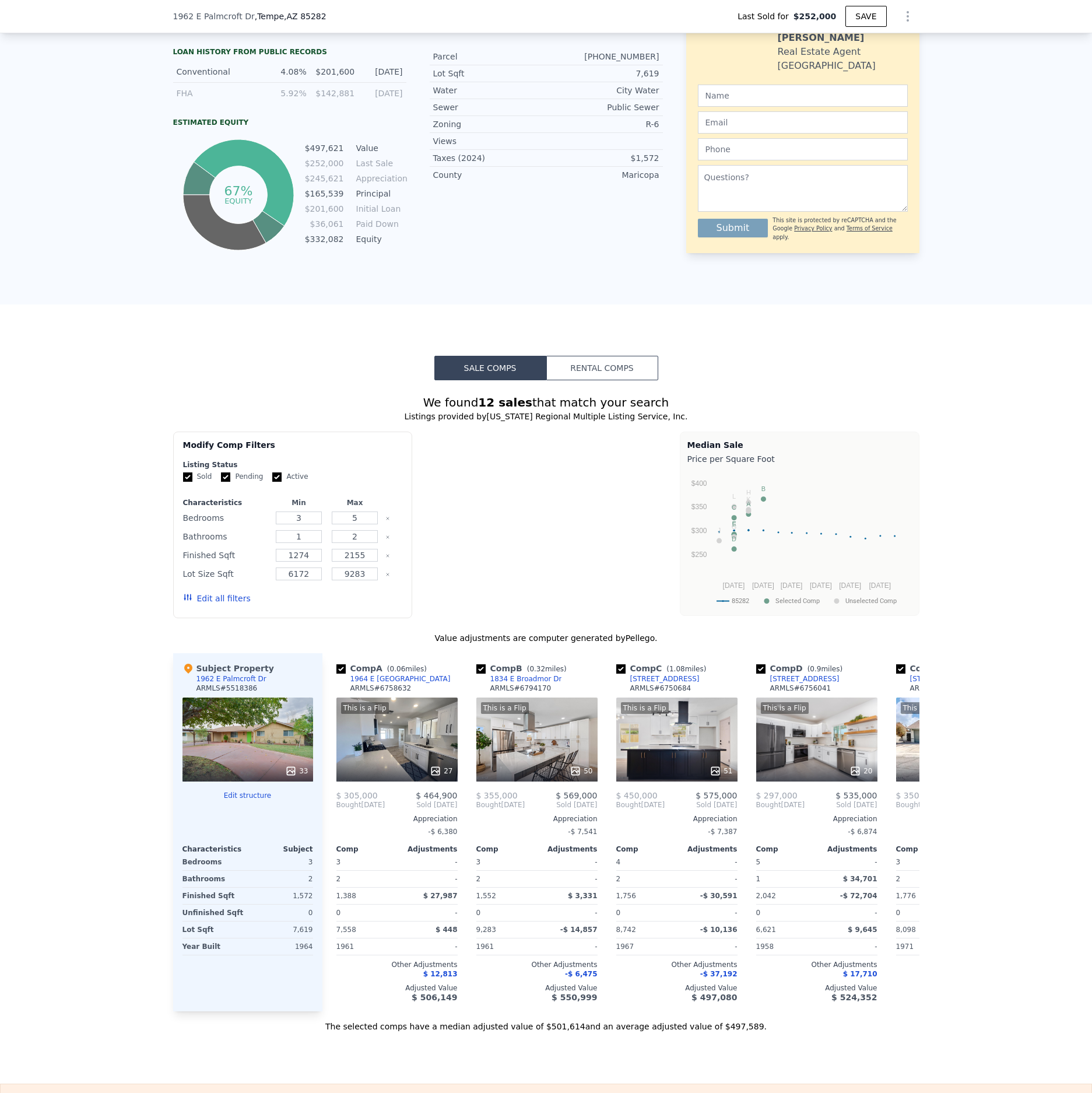
type input "$ 506,000"
type input "$ 209,670"
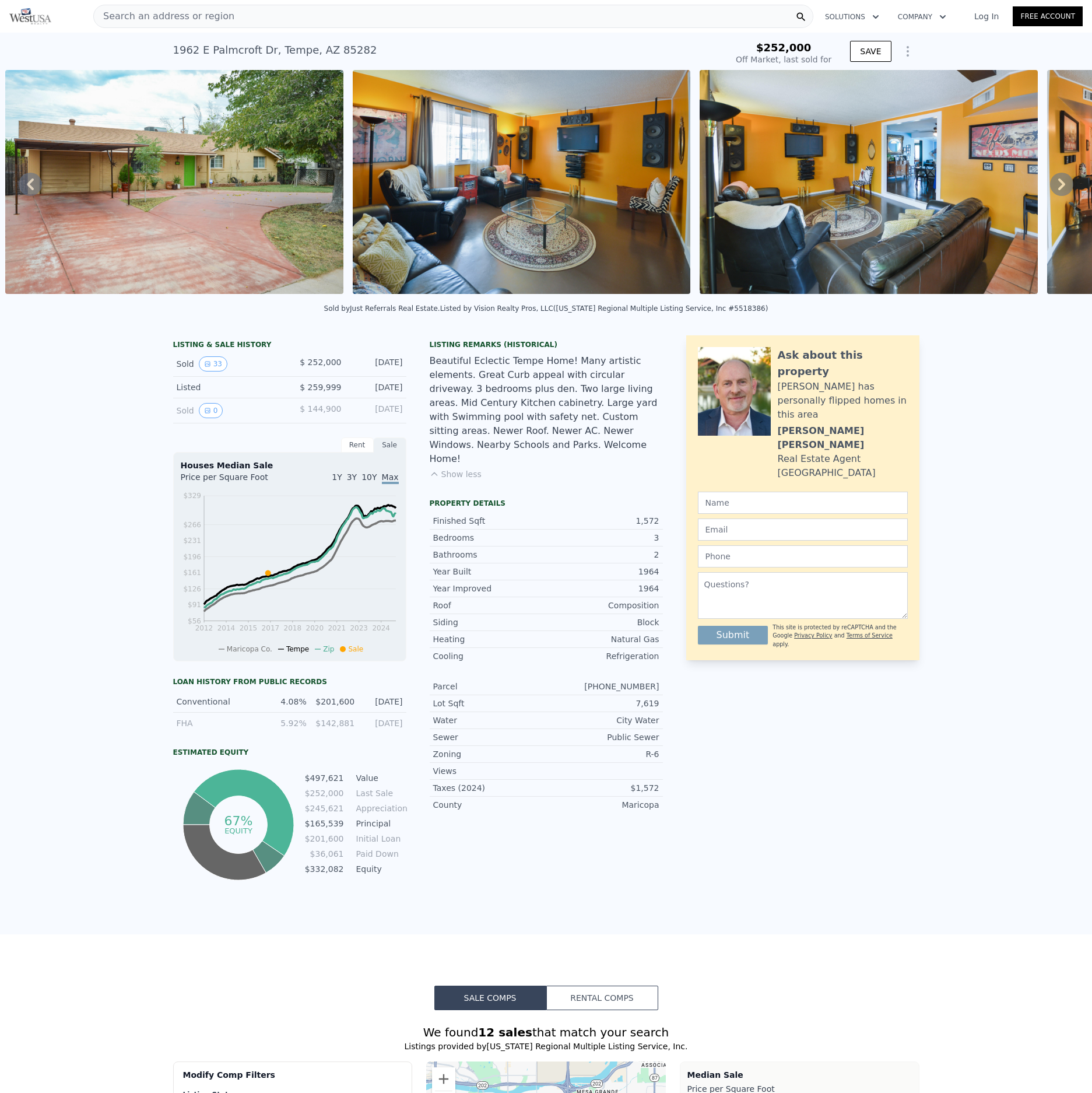
click at [316, 9] on div "Search an address or region" at bounding box center [453, 16] width 720 height 23
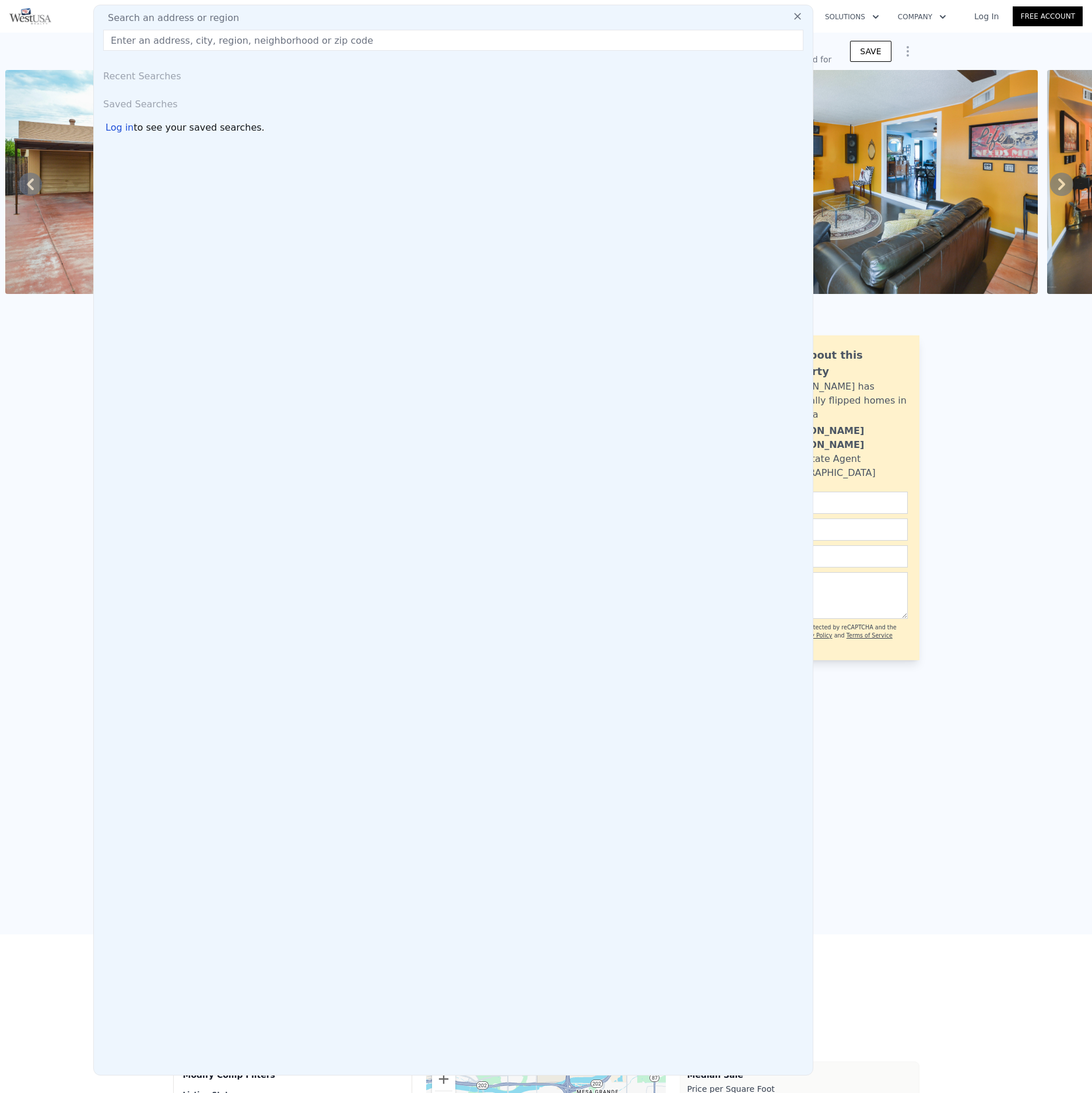
click at [316, 9] on div "Search an address or region Recent Searches Saved Searches Log in to see your s…" at bounding box center [453, 539] width 720 height 1071
click at [313, 37] on input "text" at bounding box center [453, 40] width 700 height 21
click at [309, 47] on input "text" at bounding box center [453, 40] width 700 height 21
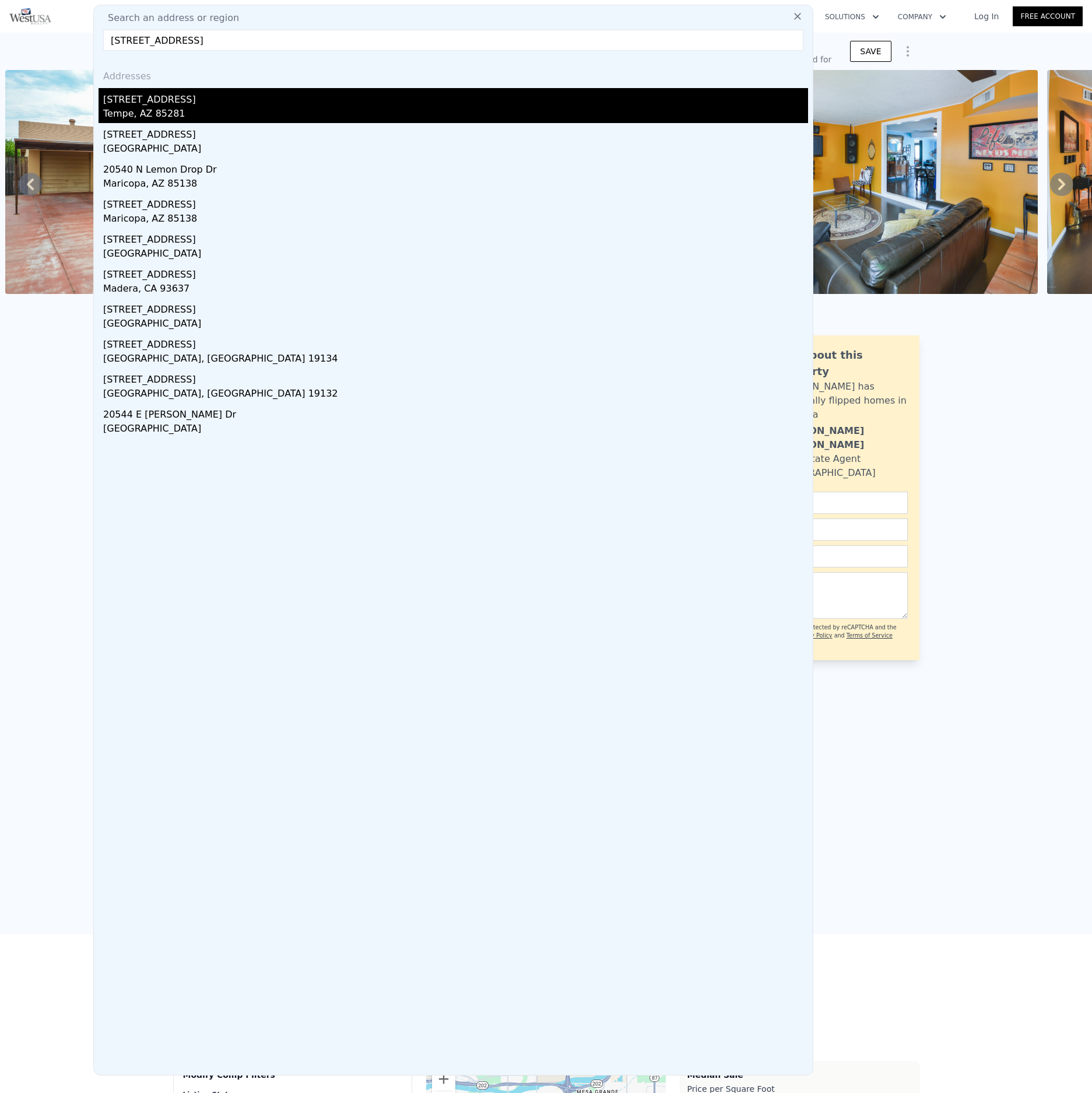
type input "[STREET_ADDRESS]"
click at [126, 102] on div "[STREET_ADDRESS]" at bounding box center [455, 97] width 705 height 19
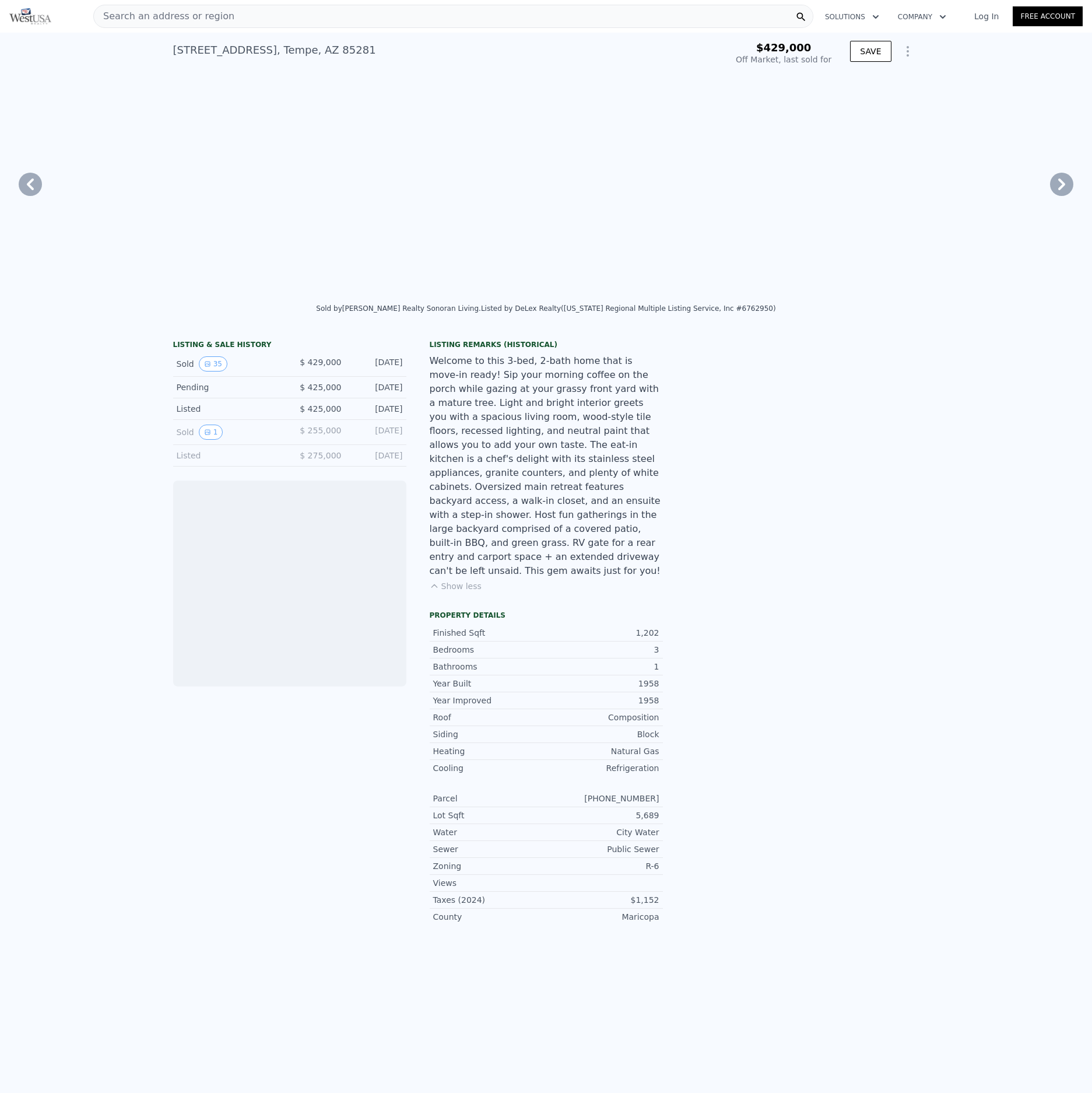
scroll to position [0, 800]
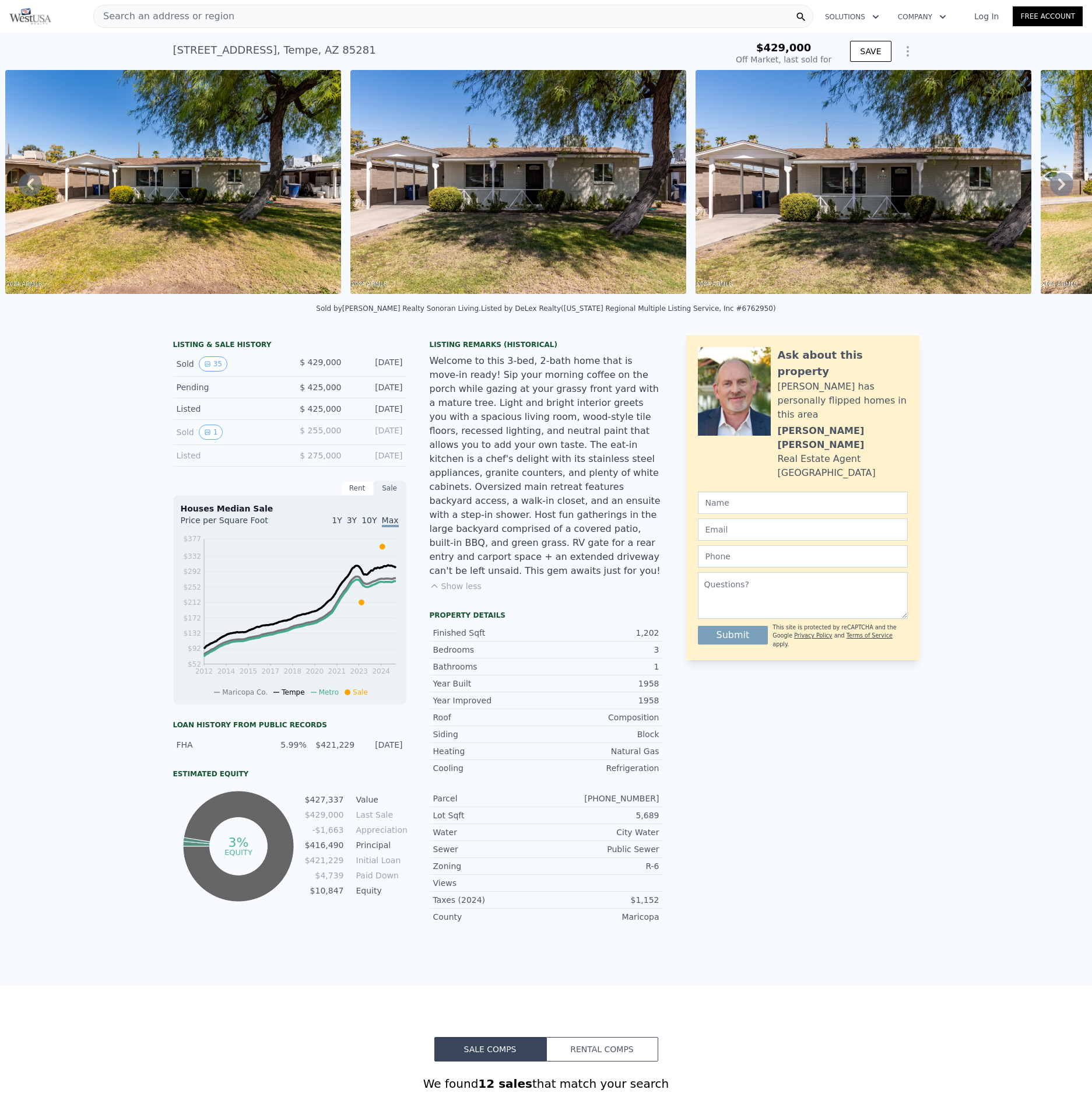
click at [225, 454] on div "Listed" at bounding box center [228, 456] width 104 height 12
click at [196, 457] on div "Listed" at bounding box center [228, 456] width 104 height 12
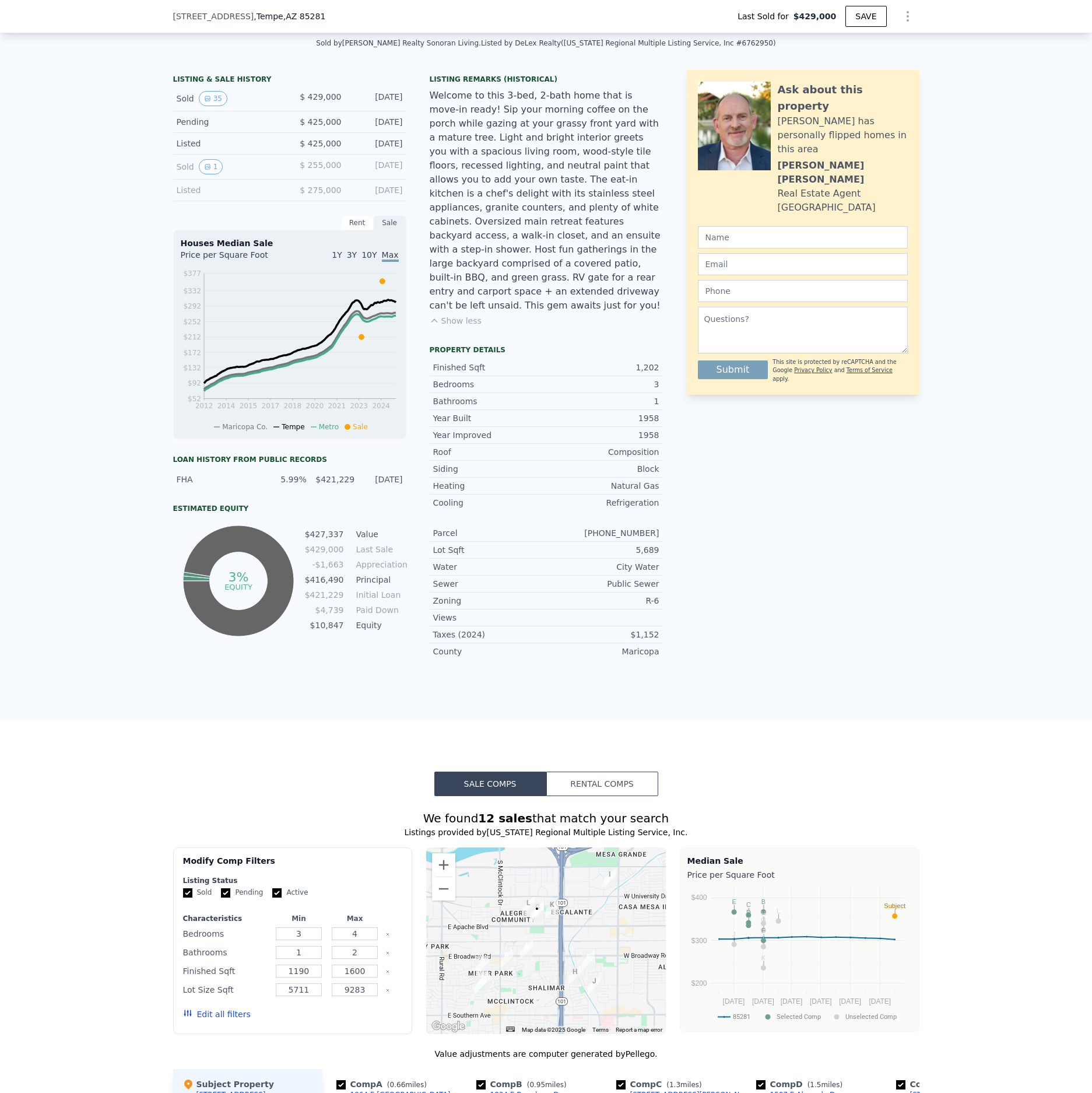
scroll to position [51, 0]
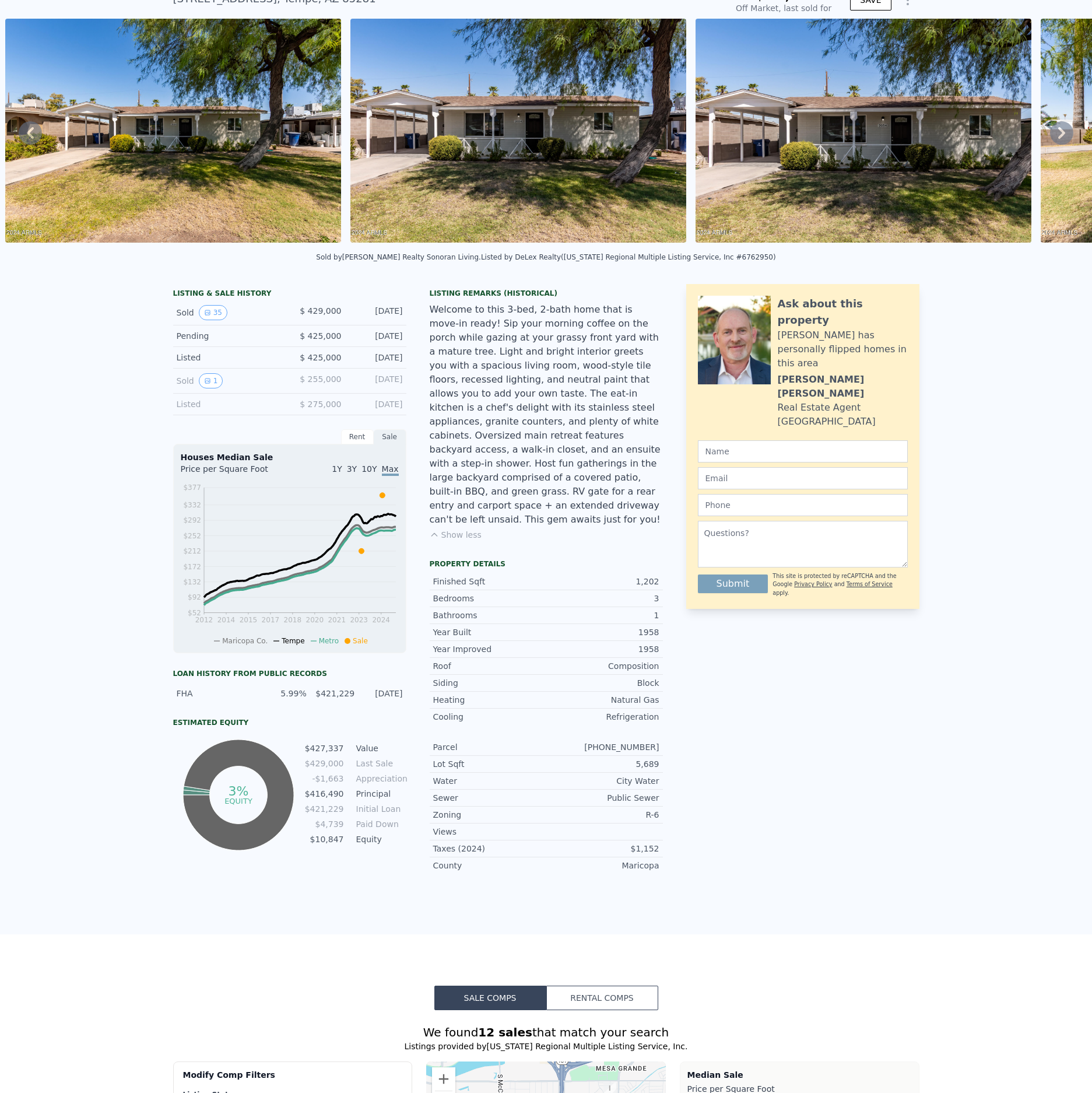
click at [268, 453] on div "Houses Median Sale" at bounding box center [290, 457] width 218 height 12
click at [211, 451] on div "Houses Median Sale" at bounding box center [290, 457] width 218 height 12
click at [225, 338] on div "Pending $ 425,000 [DATE]" at bounding box center [289, 336] width 233 height 22
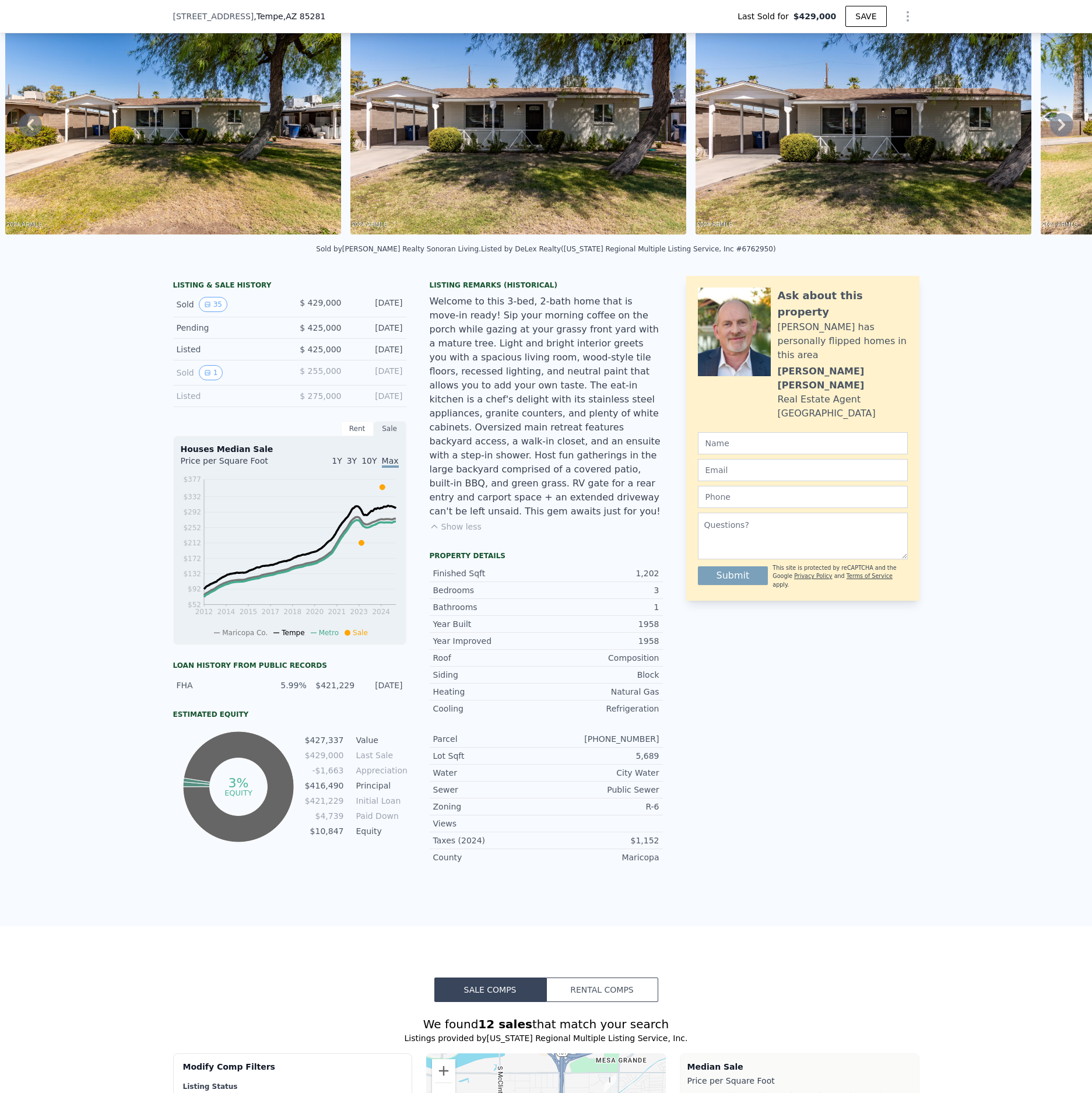
scroll to position [56, 0]
click at [857, 767] on div "Ask about this property [PERSON_NAME] has personally flipped homes in this area…" at bounding box center [803, 575] width 233 height 599
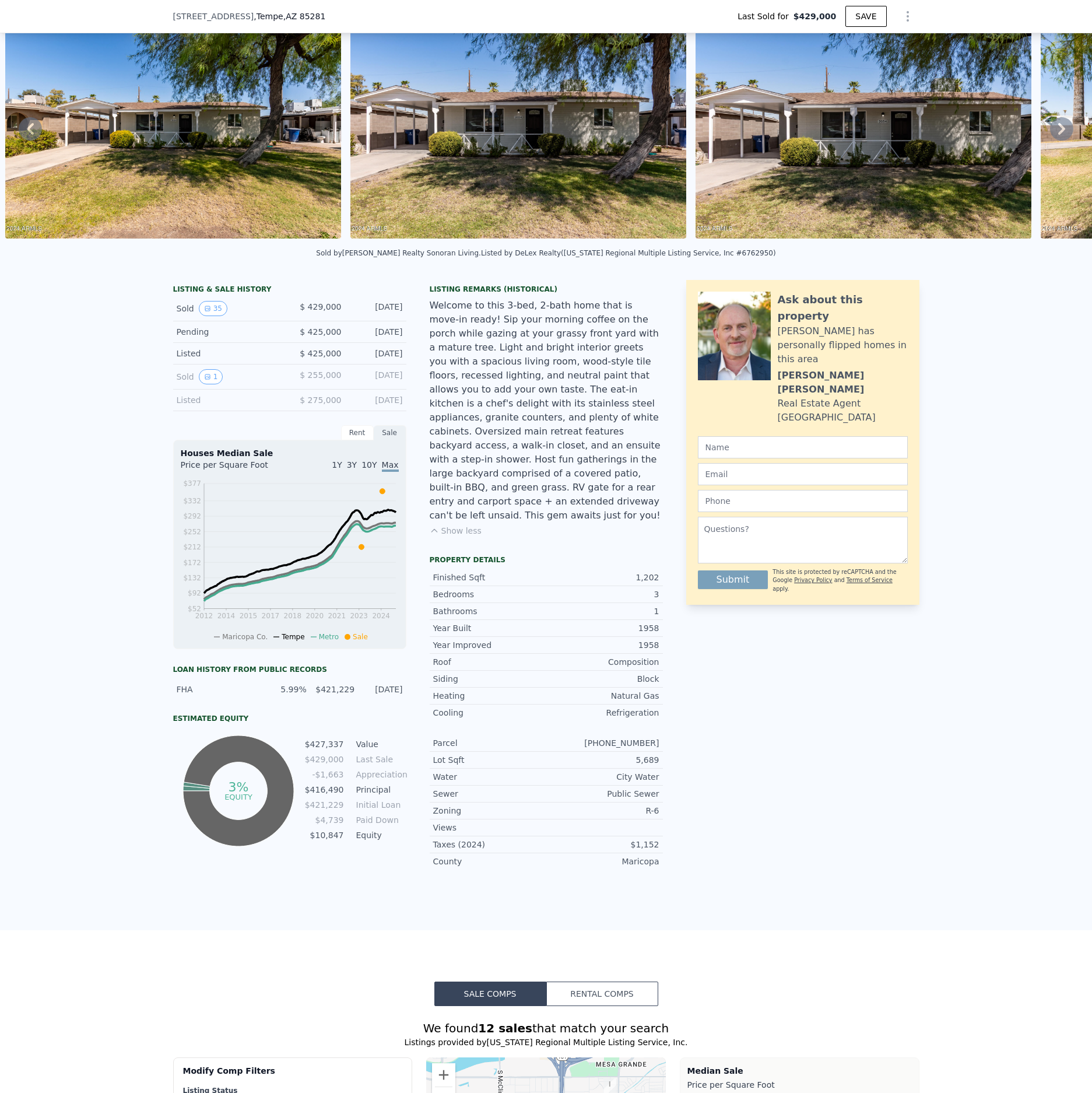
click at [835, 775] on div "Ask about this property [PERSON_NAME] has personally flipped homes in this area…" at bounding box center [803, 579] width 233 height 599
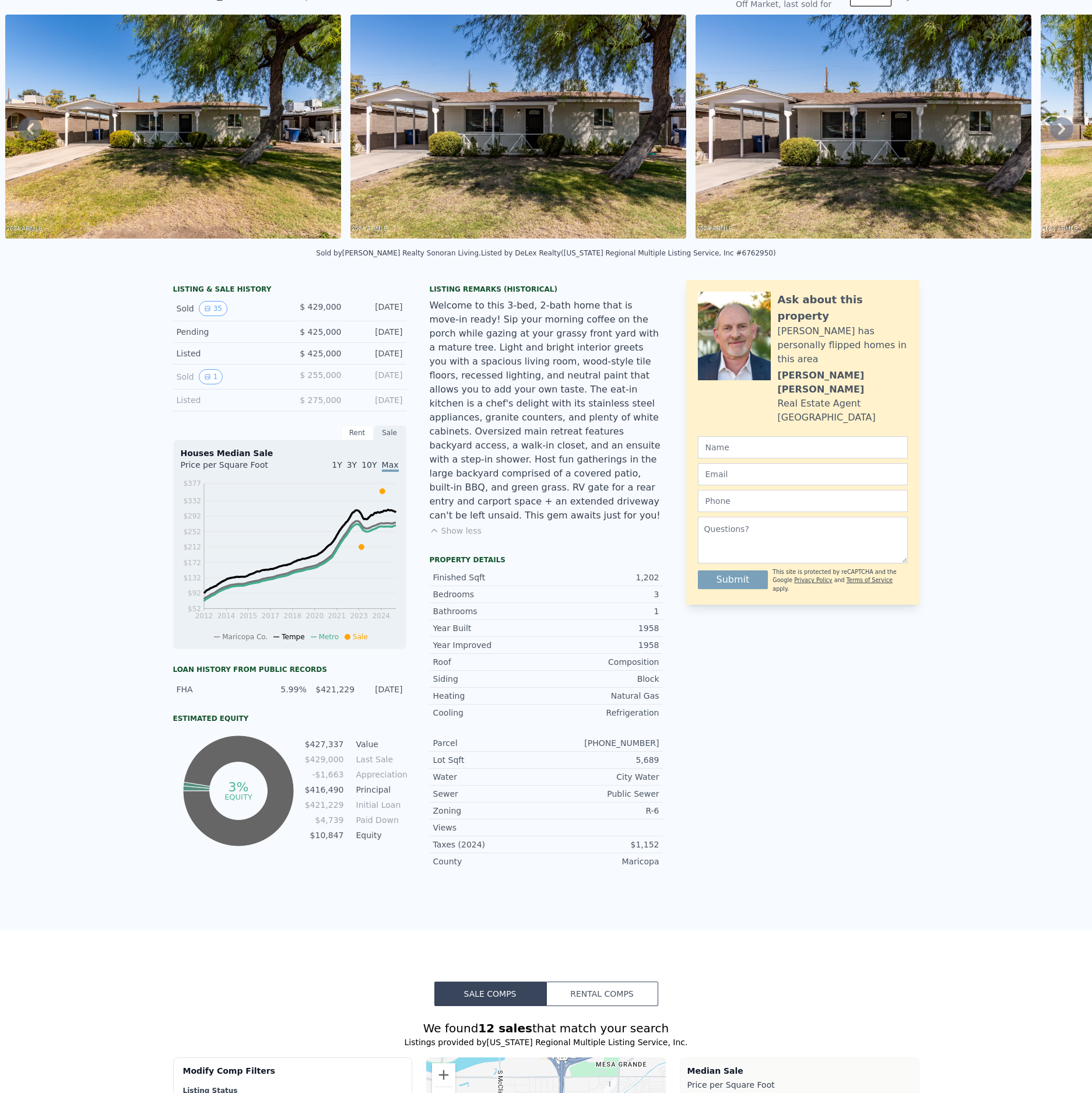
scroll to position [56, 0]
